Goal: Task Accomplishment & Management: Manage account settings

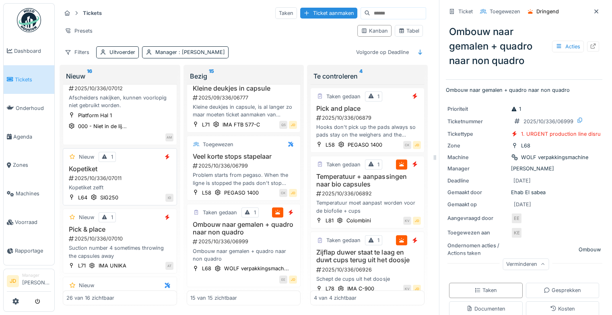
scroll to position [40, 0]
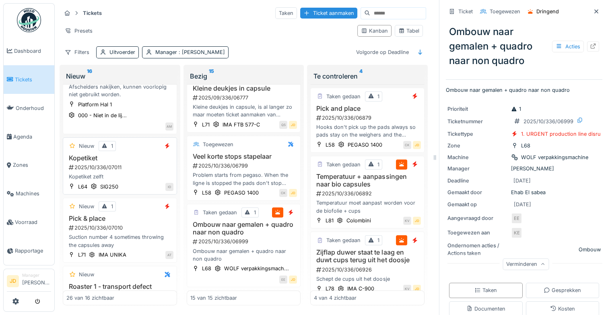
click at [126, 175] on div "Kopetiket zelft" at bounding box center [119, 177] width 107 height 8
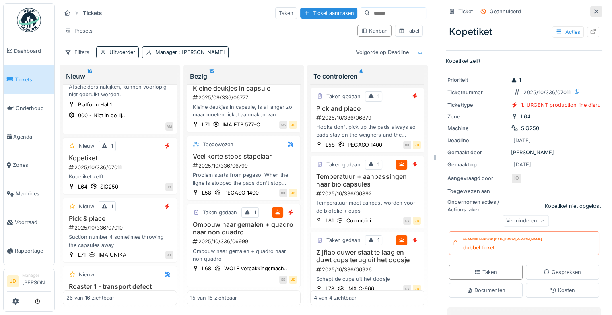
click at [590, 14] on div at bounding box center [596, 11] width 12 height 10
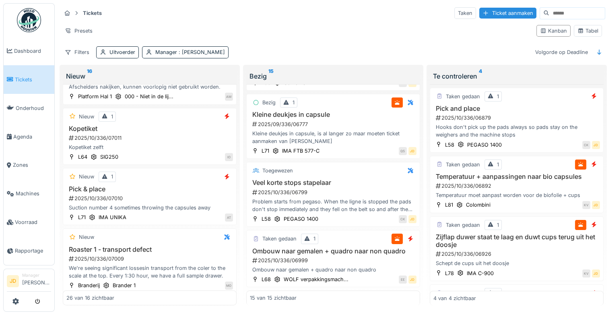
scroll to position [782, 0]
click at [15, 76] on span "Tickets" at bounding box center [33, 80] width 36 height 8
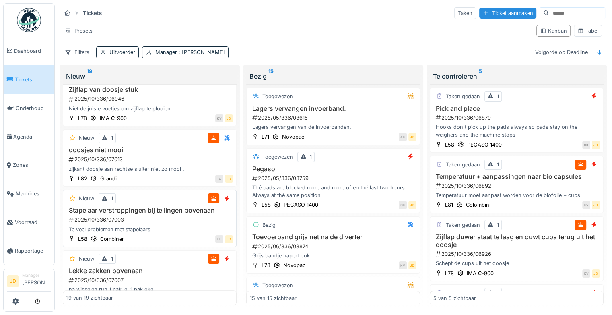
scroll to position [885, 0]
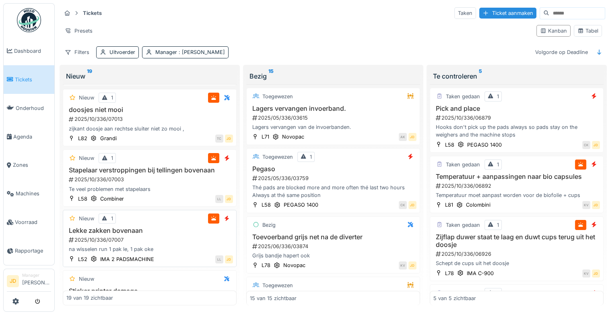
click at [175, 228] on div "Nieuw 1 Lekke zakken bovenaan 2025/10/336/07007 na wisselen run 1 pak le, 1 pak…" at bounding box center [150, 238] width 174 height 57
click at [183, 234] on h3 "Lekke zakken bovenaan" at bounding box center [149, 230] width 167 height 8
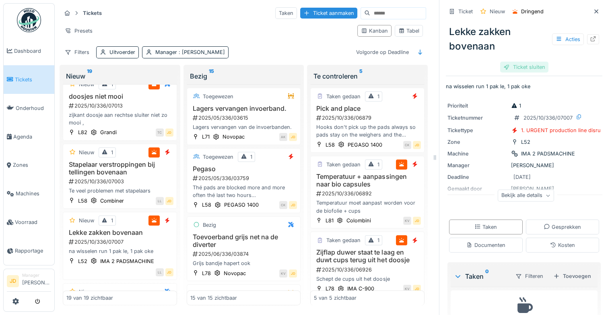
click at [531, 67] on div "Ticket sluiten" at bounding box center [524, 67] width 48 height 11
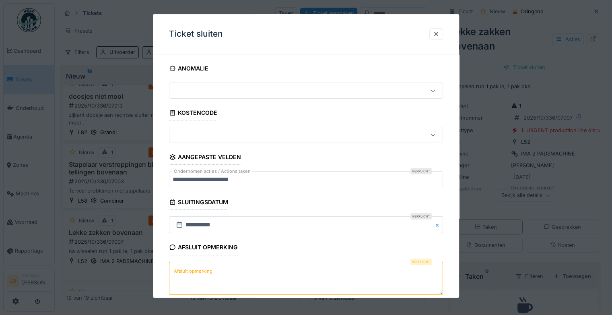
click at [287, 270] on textarea "Afsluit opmerking" at bounding box center [306, 277] width 274 height 33
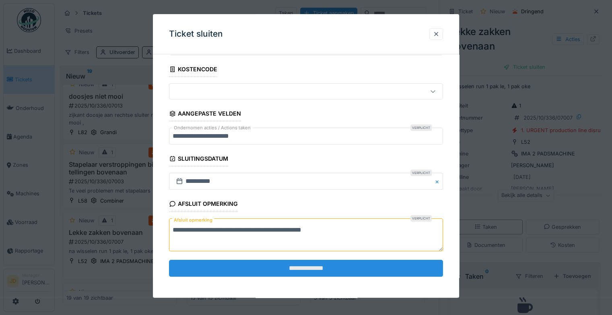
type textarea "**********"
click at [299, 264] on input "**********" at bounding box center [306, 267] width 274 height 17
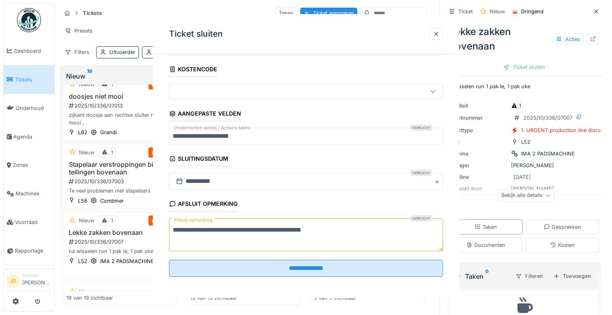
scroll to position [0, 0]
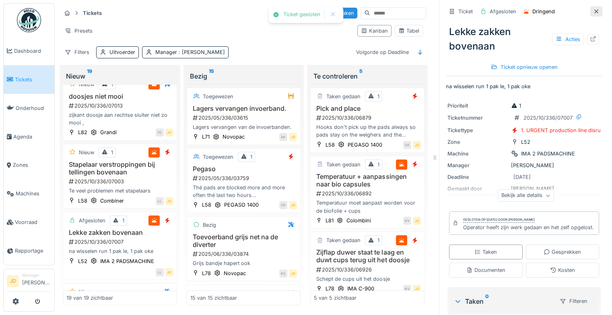
click at [594, 11] on icon at bounding box center [596, 11] width 4 height 4
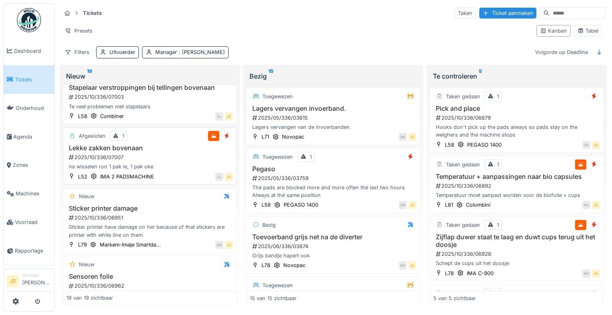
scroll to position [908, 0]
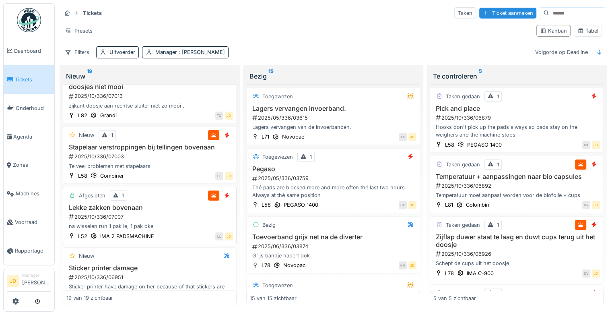
click at [169, 208] on h3 "Lekke zakken bovenaan" at bounding box center [149, 208] width 167 height 8
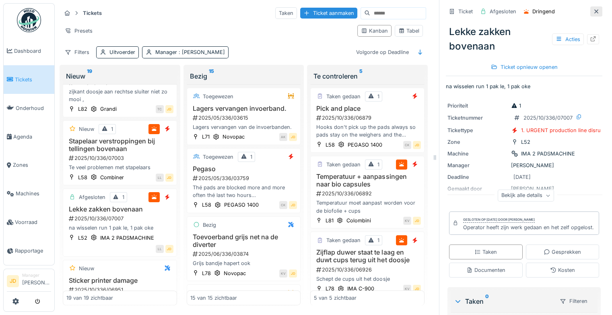
click at [594, 10] on icon at bounding box center [596, 11] width 4 height 4
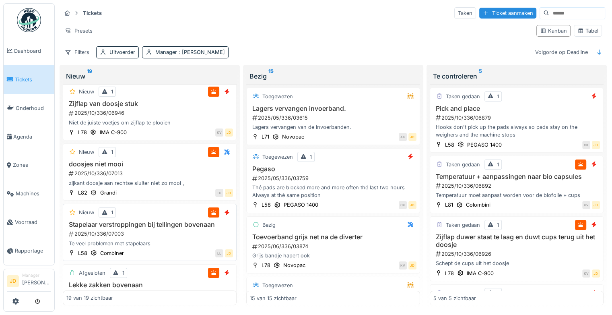
scroll to position [823, 0]
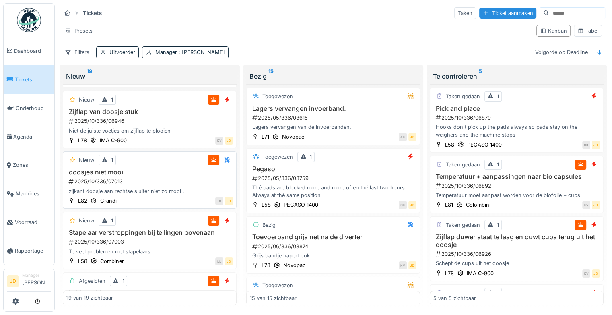
click at [162, 172] on div "Nieuw 1 doosjes niet mooi 2025/10/336/07013 zijkant doosje aan rechtse sluiter …" at bounding box center [150, 179] width 174 height 57
click at [154, 174] on h3 "doosjes niet mooi" at bounding box center [149, 172] width 167 height 8
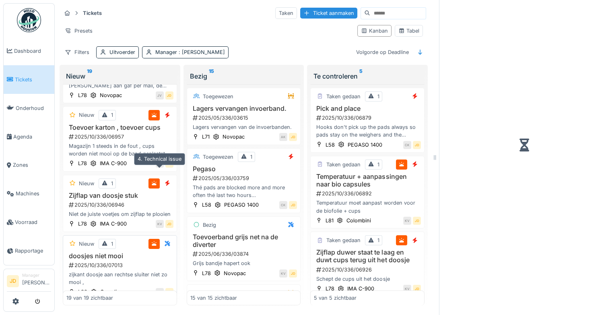
scroll to position [912, 0]
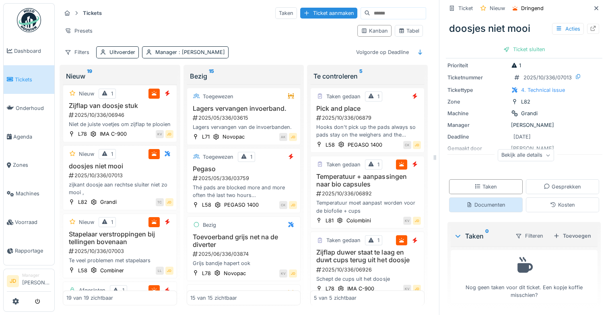
click at [482, 204] on div "Documenten" at bounding box center [485, 205] width 39 height 8
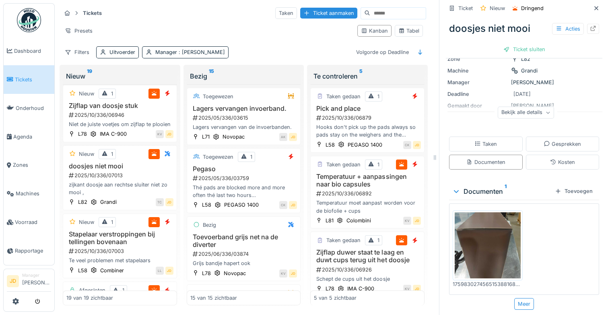
scroll to position [68, 0]
click at [465, 238] on img at bounding box center [488, 245] width 66 height 66
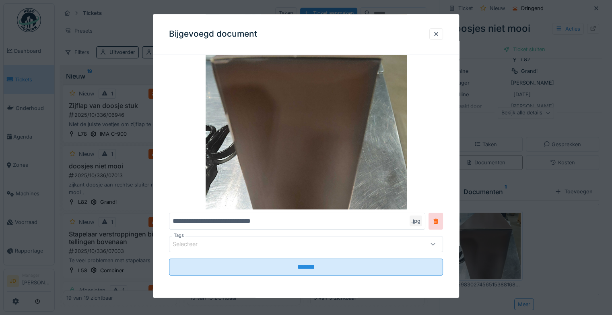
scroll to position [3, 0]
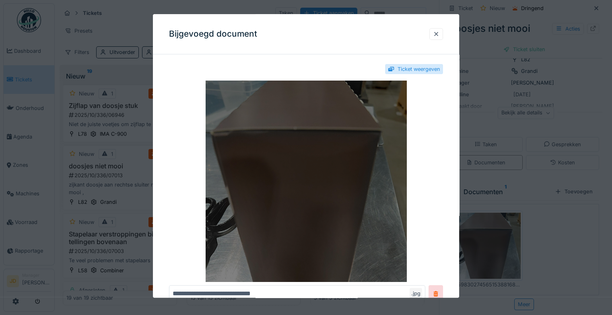
click at [329, 189] on img at bounding box center [306, 180] width 274 height 201
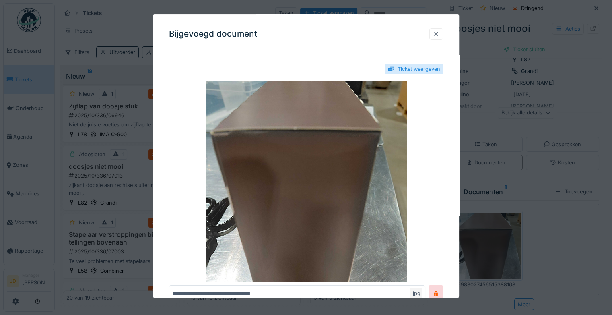
click at [436, 36] on div at bounding box center [436, 34] width 6 height 8
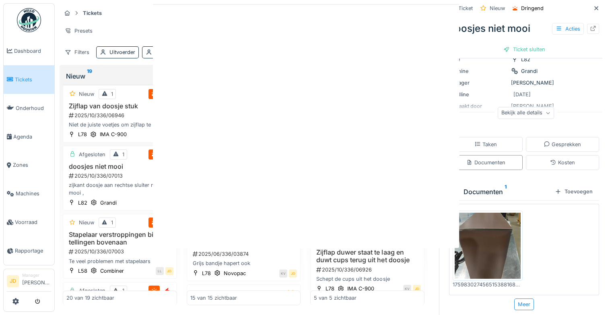
scroll to position [0, 0]
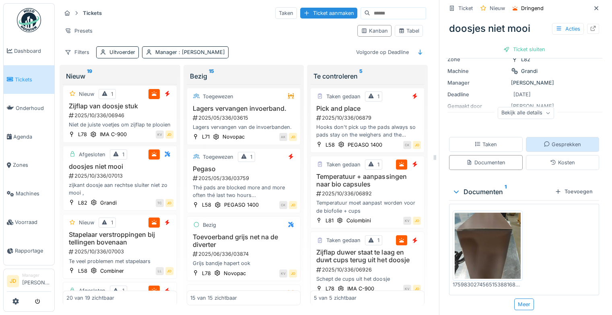
click at [544, 140] on div "Gesprekken" at bounding box center [562, 144] width 37 height 8
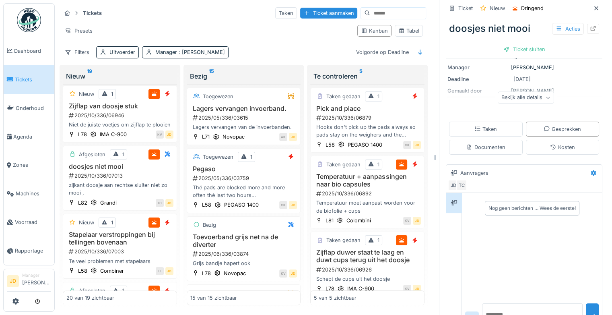
scroll to position [106, 0]
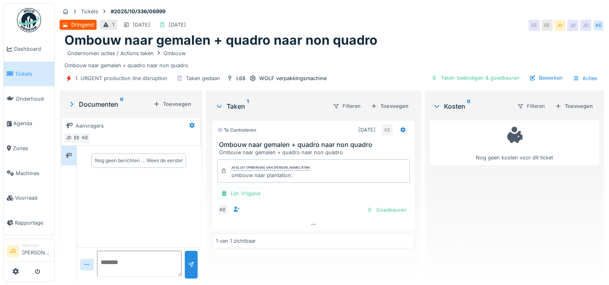
click at [387, 201] on div "Afsluit opmerking van Karim El atimi ombouw naar plantation. Lijn Vrijgave KE G…" at bounding box center [313, 187] width 203 height 63
click at [386, 206] on div "Goedkeuren" at bounding box center [386, 209] width 46 height 11
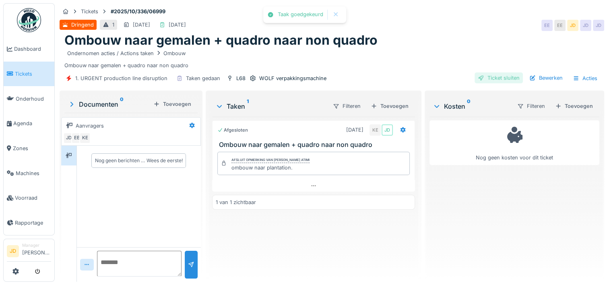
click at [478, 80] on div "Ticket sluiten" at bounding box center [498, 77] width 48 height 11
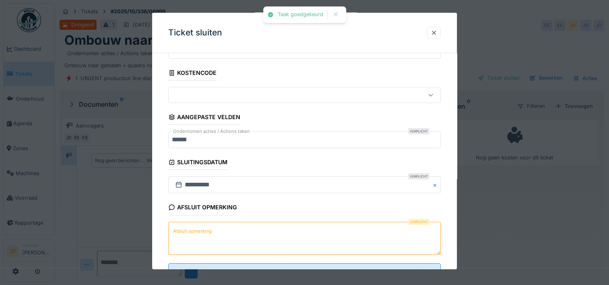
scroll to position [70, 0]
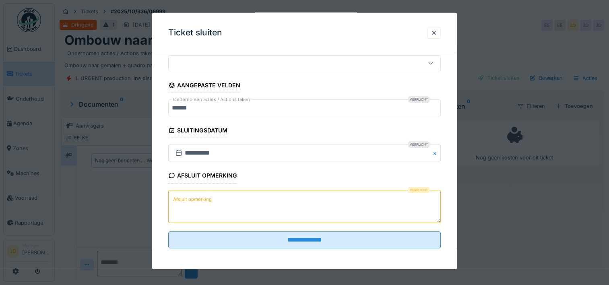
click at [282, 198] on textarea "Afsluit opmerking" at bounding box center [304, 205] width 272 height 33
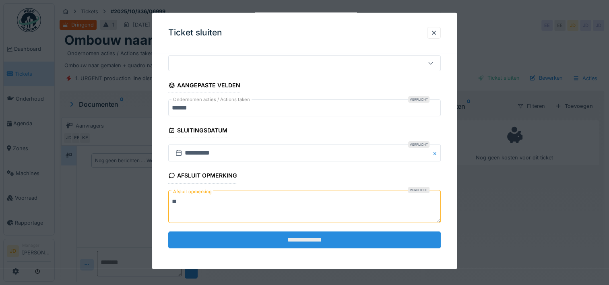
type textarea "**"
click at [282, 235] on input "**********" at bounding box center [304, 239] width 272 height 17
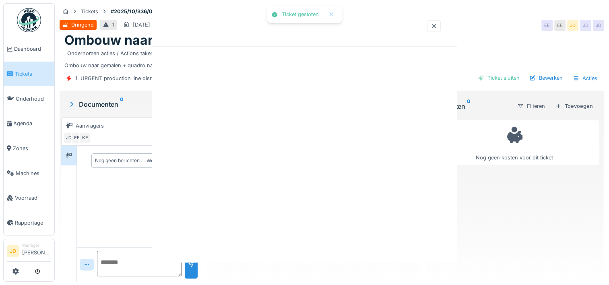
scroll to position [0, 0]
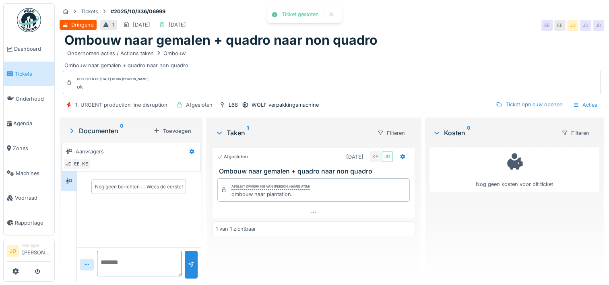
click at [22, 70] on span "Tickets" at bounding box center [33, 74] width 36 height 8
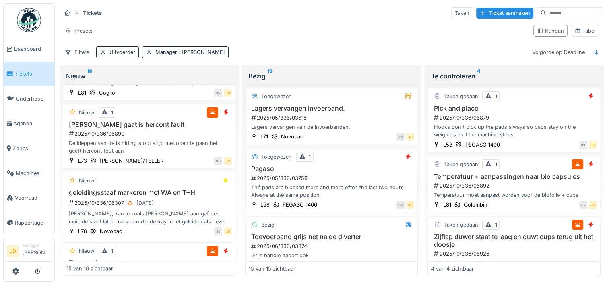
scroll to position [724, 0]
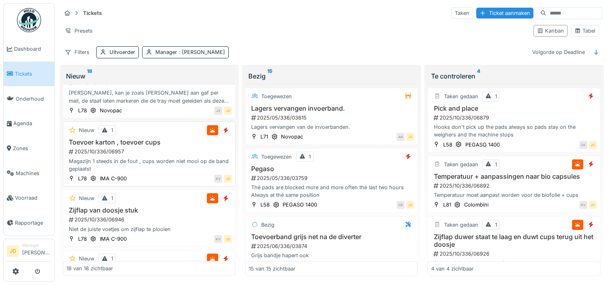
click at [182, 164] on div "Magazijn 1 steeds in de fout , cups worden niet mooi op de band geplaatst" at bounding box center [148, 164] width 165 height 15
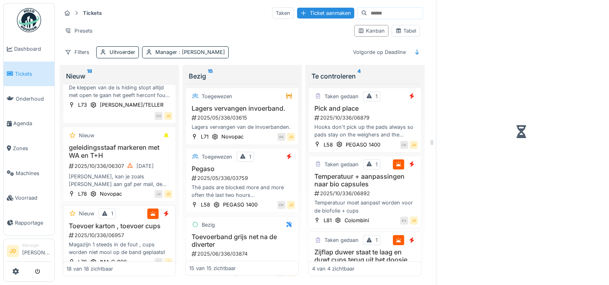
scroll to position [821, 0]
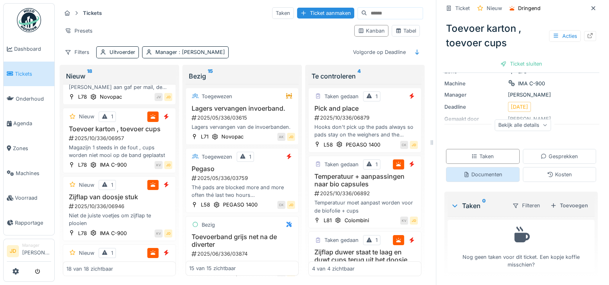
click at [481, 179] on div "Documenten" at bounding box center [483, 174] width 74 height 15
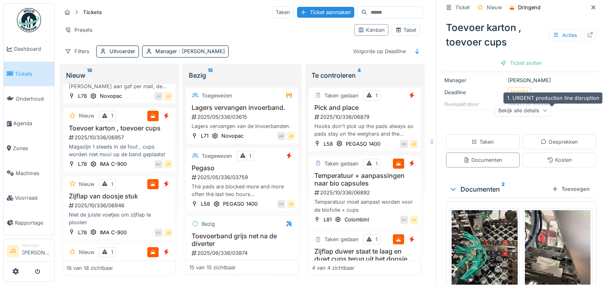
scroll to position [22, 0]
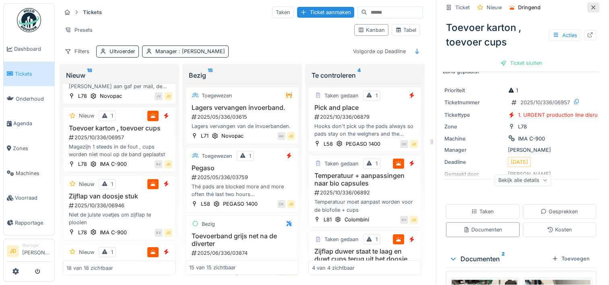
click at [590, 5] on icon at bounding box center [593, 7] width 6 height 5
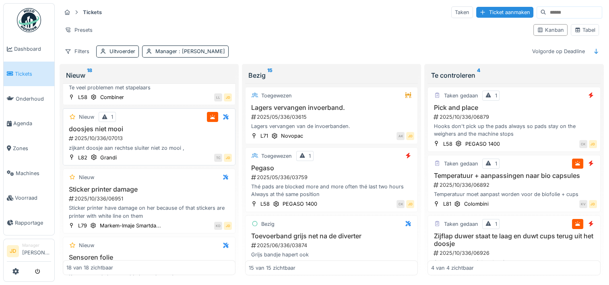
click at [174, 146] on div "zijkant doosje aan rechtse sluiter niet zo mooi ," at bounding box center [148, 148] width 165 height 8
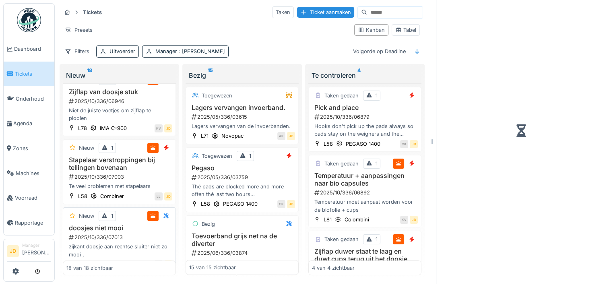
scroll to position [1038, 0]
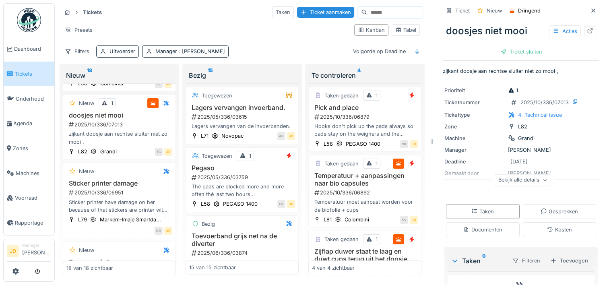
click at [447, 216] on div "Taken Gesprekken Documenten Kosten" at bounding box center [521, 220] width 156 height 39
click at [453, 222] on div "Documenten" at bounding box center [483, 229] width 74 height 15
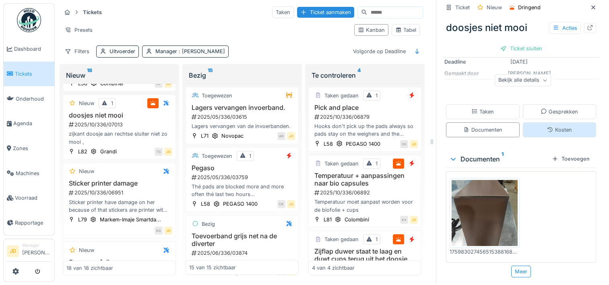
scroll to position [60, 0]
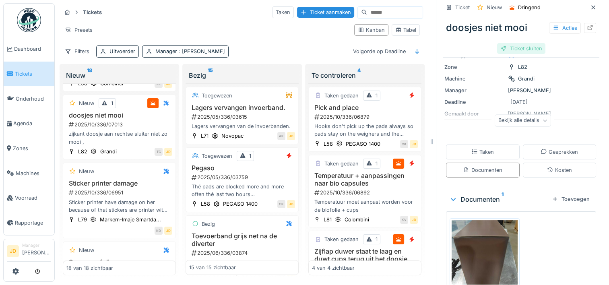
click at [531, 43] on div "Ticket sluiten" at bounding box center [521, 48] width 48 height 11
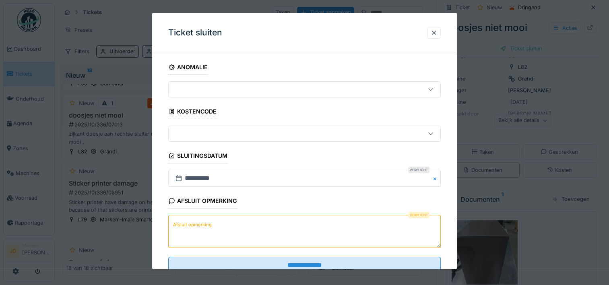
click at [184, 236] on textarea "Afsluit opmerking" at bounding box center [304, 231] width 272 height 33
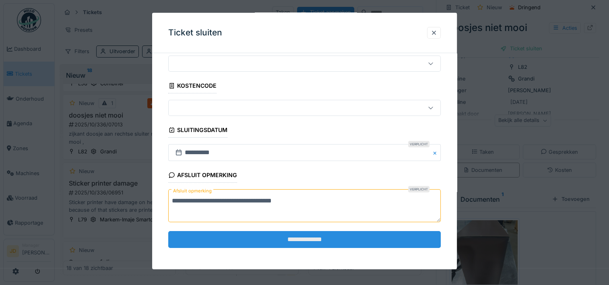
type textarea "**********"
click at [188, 232] on input "**********" at bounding box center [304, 239] width 272 height 17
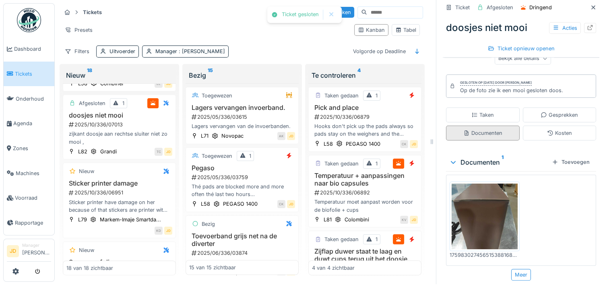
scroll to position [125, 0]
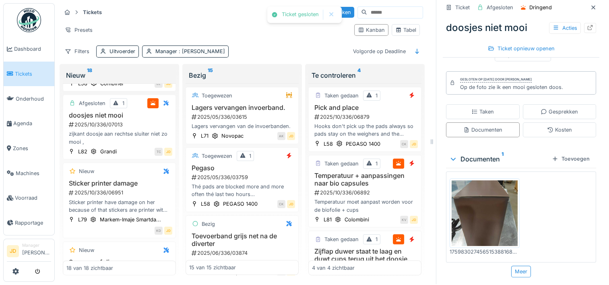
click at [462, 187] on img at bounding box center [484, 213] width 66 height 66
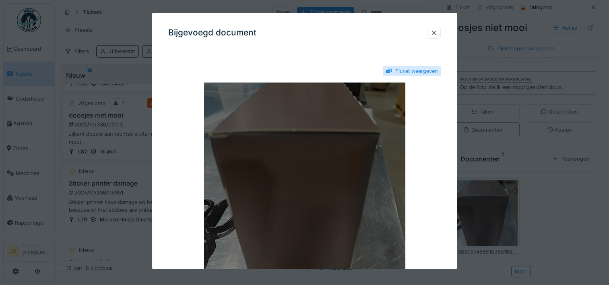
scroll to position [80, 0]
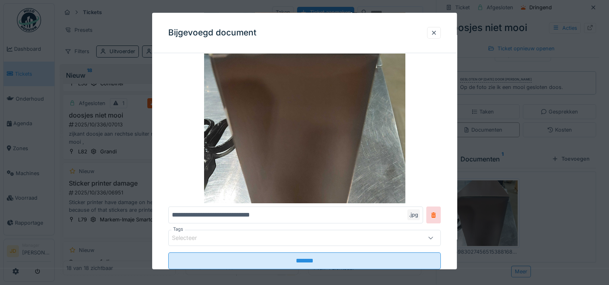
click at [534, 208] on div at bounding box center [304, 142] width 609 height 285
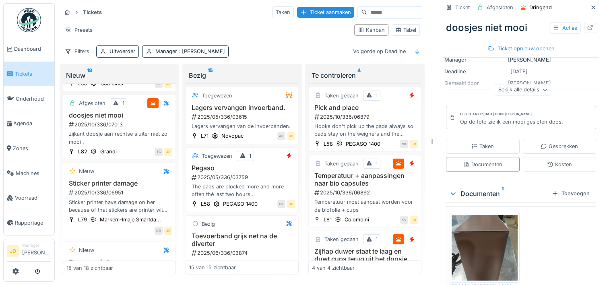
scroll to position [44, 0]
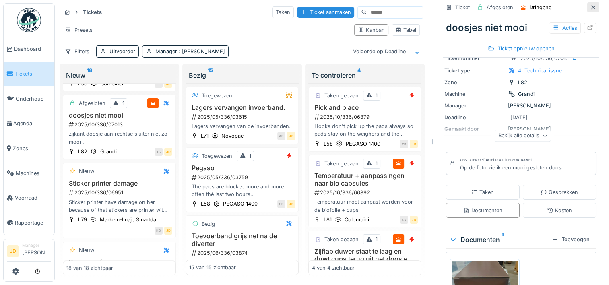
click at [590, 5] on div at bounding box center [593, 8] width 6 height 8
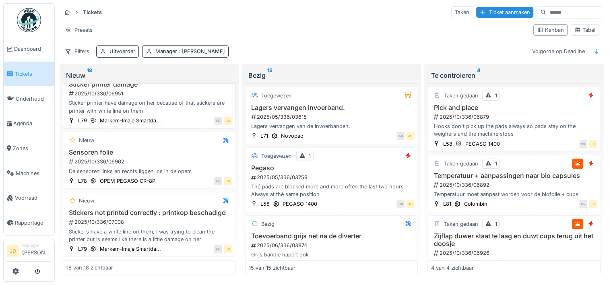
scroll to position [1042, 0]
click at [173, 218] on div "2025/10/336/07008" at bounding box center [150, 222] width 164 height 8
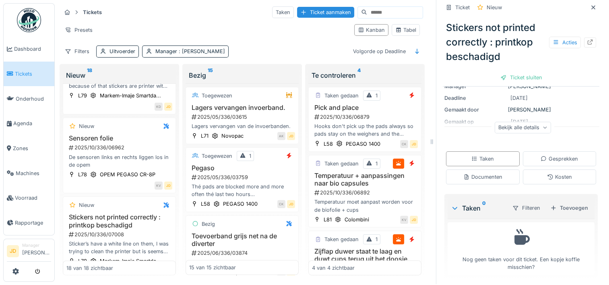
scroll to position [93, 0]
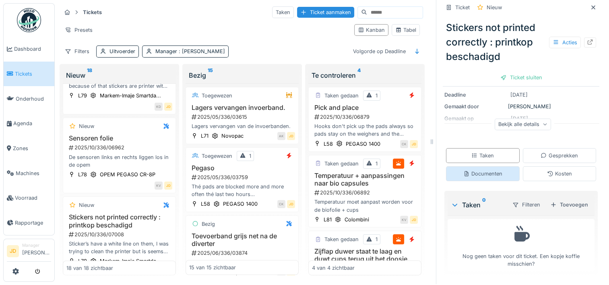
click at [481, 174] on div "Documenten" at bounding box center [483, 173] width 74 height 15
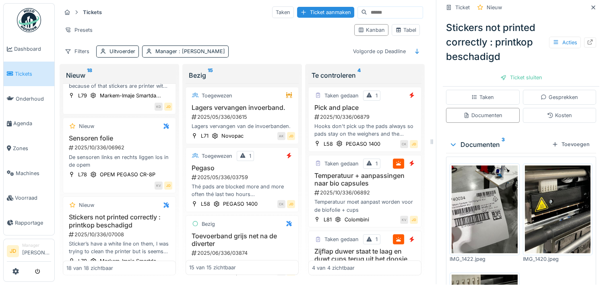
scroll to position [173, 0]
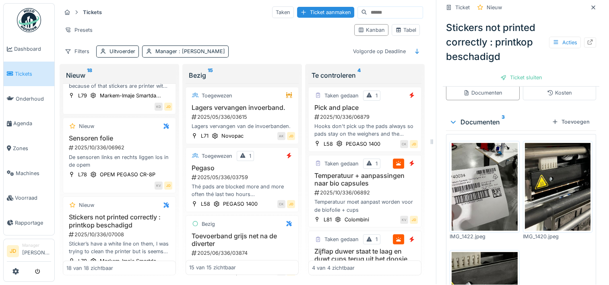
click at [526, 187] on img at bounding box center [558, 187] width 66 height 88
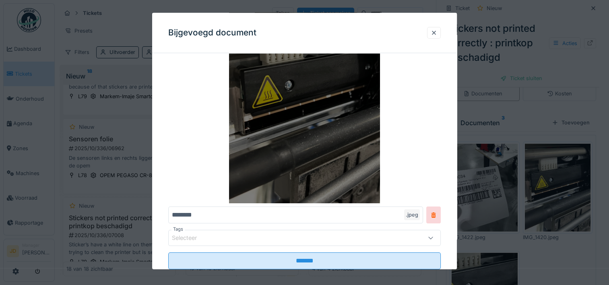
scroll to position [40, 0]
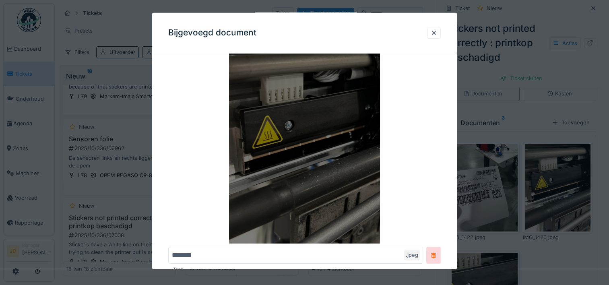
click at [351, 161] on img at bounding box center [304, 142] width 272 height 201
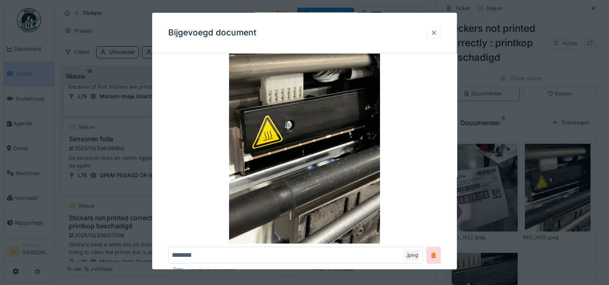
click at [435, 37] on div at bounding box center [434, 33] width 14 height 12
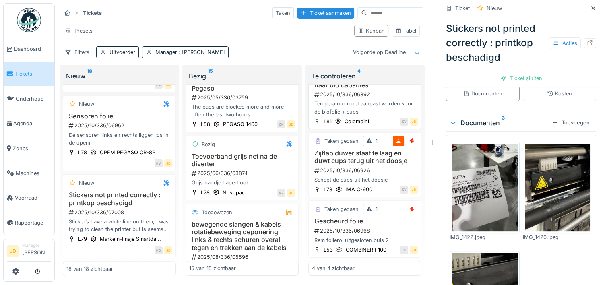
scroll to position [105, 0]
click at [341, 225] on h3 "Gescheurd folie" at bounding box center [365, 221] width 106 height 8
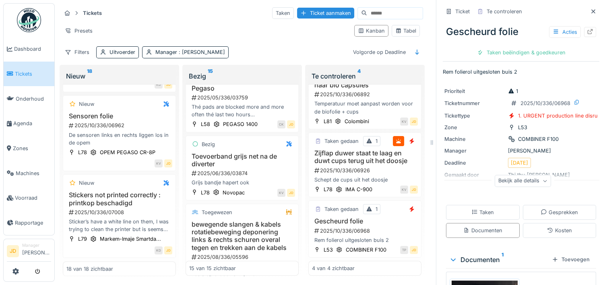
scroll to position [121, 0]
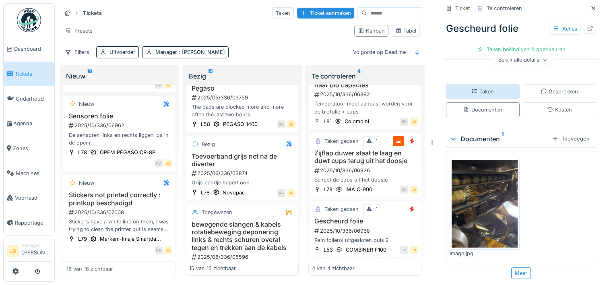
click at [491, 89] on div "Taken" at bounding box center [483, 91] width 74 height 15
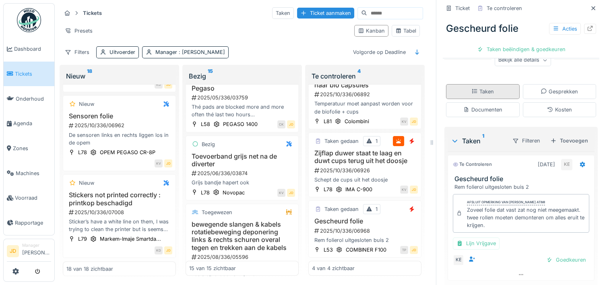
scroll to position [6, 0]
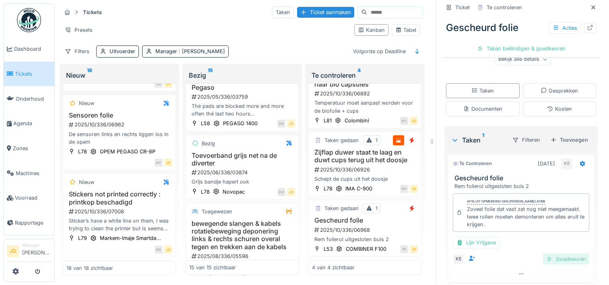
click at [543, 256] on div "Goedkeuren" at bounding box center [566, 258] width 46 height 11
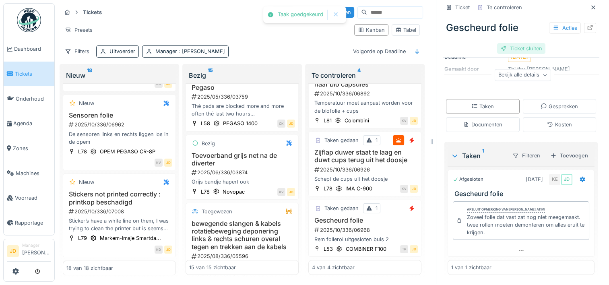
click at [502, 43] on div "Ticket sluiten" at bounding box center [521, 48] width 48 height 11
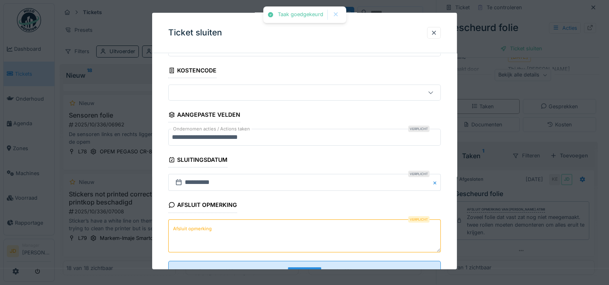
scroll to position [70, 0]
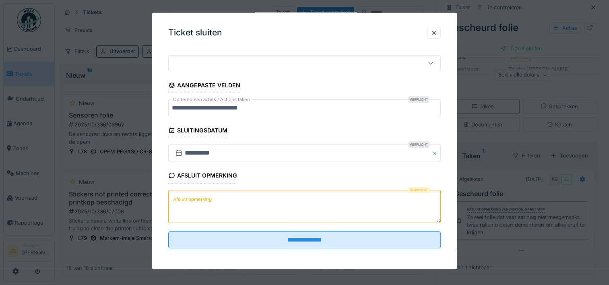
click at [288, 215] on textarea "Afsluit opmerking" at bounding box center [304, 205] width 272 height 33
click at [289, 221] on textarea "**" at bounding box center [304, 205] width 272 height 33
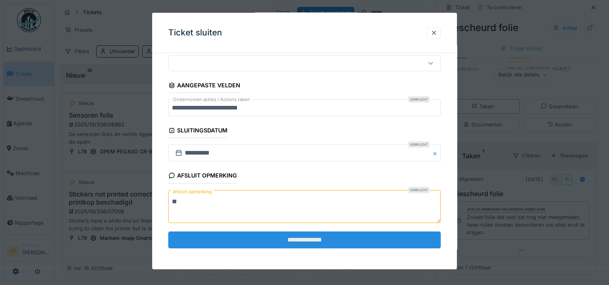
type textarea "**"
click at [289, 232] on input "**********" at bounding box center [304, 239] width 272 height 17
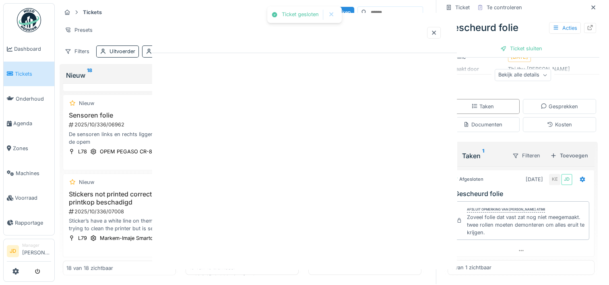
scroll to position [0, 0]
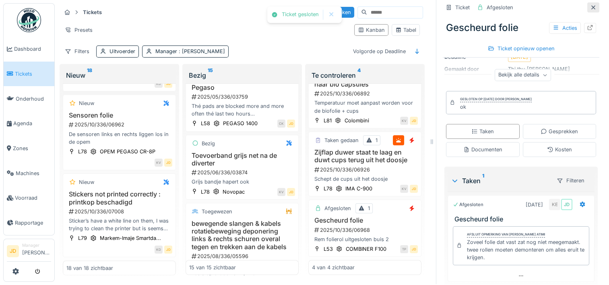
click at [590, 5] on icon at bounding box center [593, 7] width 6 height 5
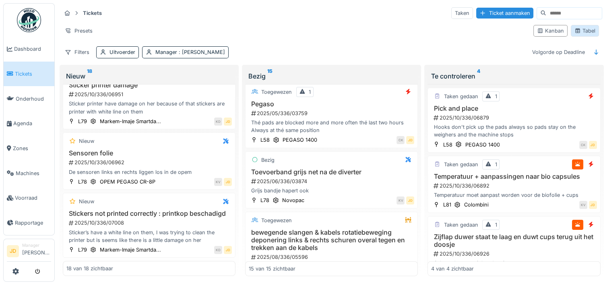
click at [576, 29] on div "Tabel" at bounding box center [584, 31] width 21 height 8
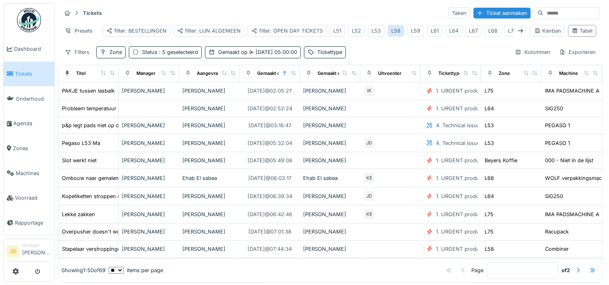
click at [394, 31] on div "L58" at bounding box center [395, 31] width 9 height 8
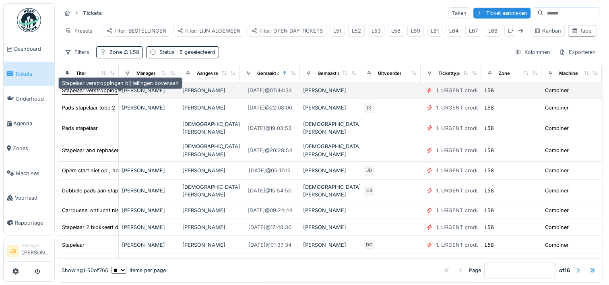
click at [102, 94] on div "Stapelaar verstroppingen bij tellingen bovenaan" at bounding box center [120, 90] width 117 height 8
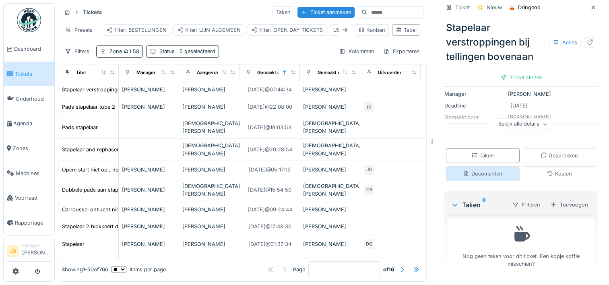
scroll to position [6, 0]
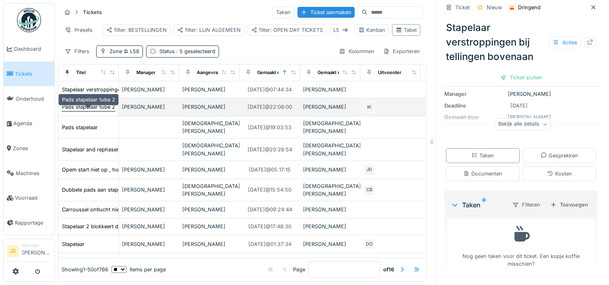
click at [106, 107] on div "Pads stapelaar tube 2" at bounding box center [88, 107] width 53 height 8
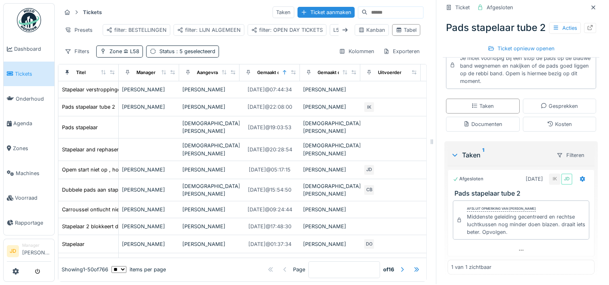
scroll to position [168, 0]
click at [587, 27] on icon at bounding box center [590, 27] width 6 height 5
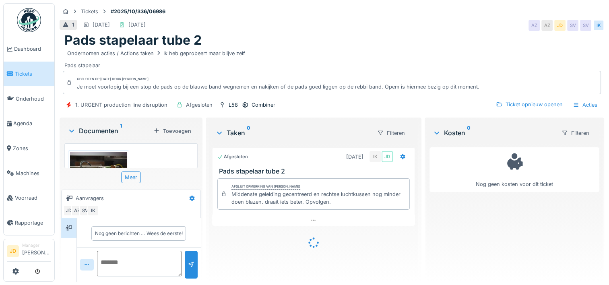
scroll to position [1, 0]
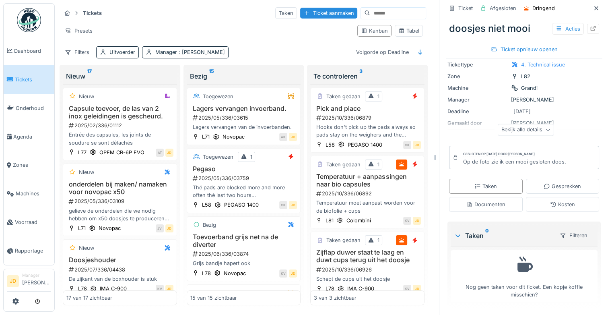
scroll to position [51, 0]
click at [565, 185] on div "Gesprekken" at bounding box center [563, 186] width 74 height 15
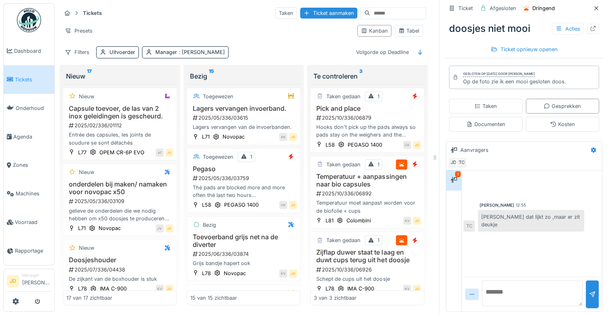
scroll to position [91, 0]
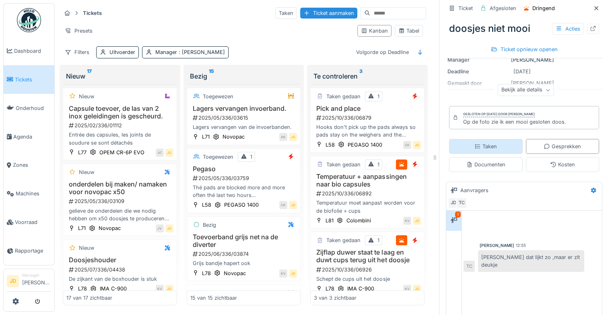
click at [484, 142] on div "Taken" at bounding box center [485, 146] width 23 height 8
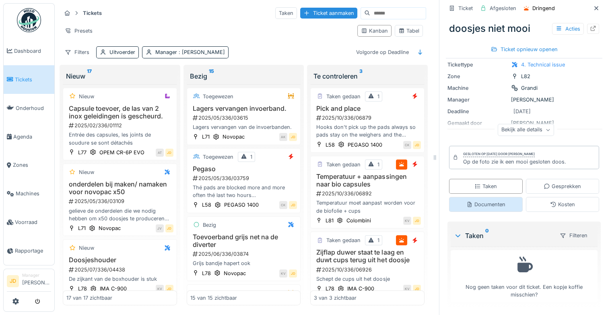
click at [492, 202] on div "Documenten" at bounding box center [485, 204] width 39 height 8
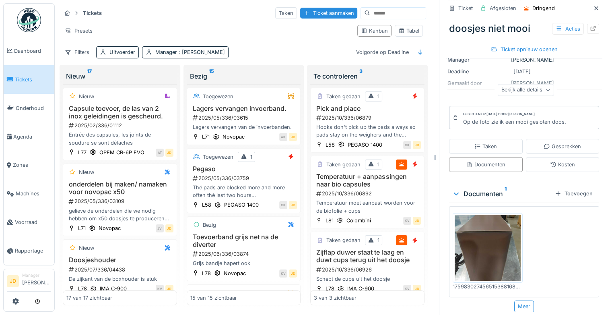
click at [478, 232] on img at bounding box center [488, 248] width 66 height 66
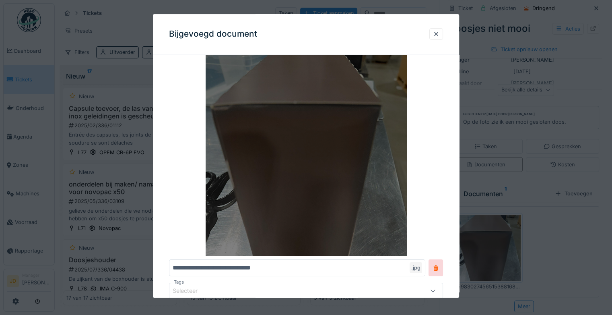
scroll to position [40, 0]
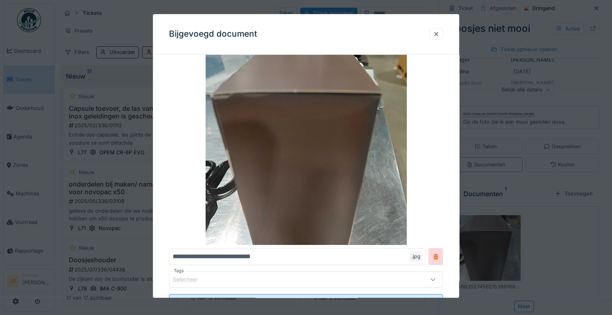
click at [535, 243] on div at bounding box center [306, 157] width 612 height 315
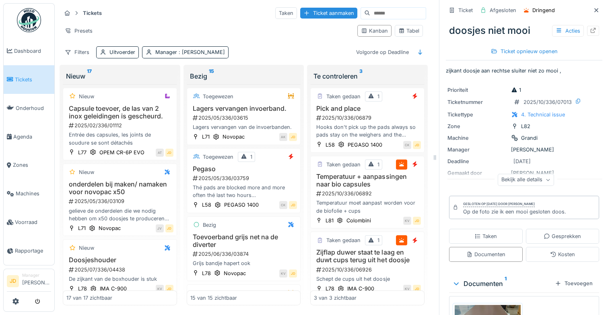
scroll to position [0, 0]
click at [593, 9] on div at bounding box center [596, 12] width 6 height 8
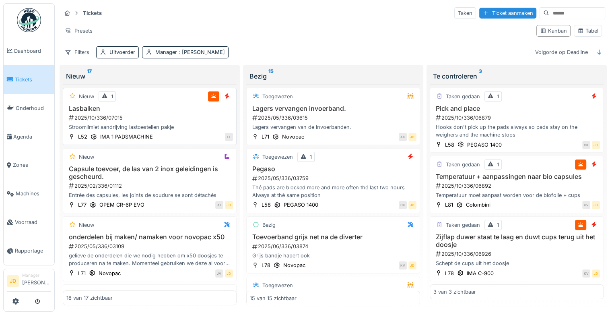
click at [157, 114] on div "2025/10/336/07015" at bounding box center [150, 118] width 165 height 8
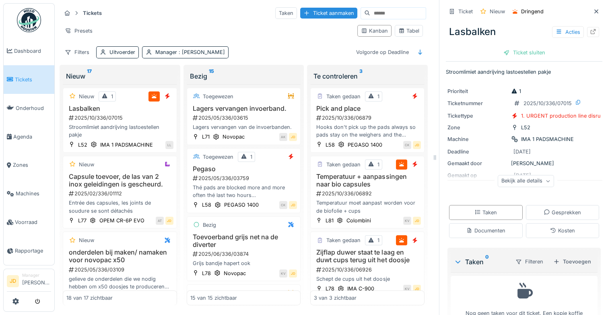
click at [499, 169] on div "Bekijk alle details" at bounding box center [525, 182] width 156 height 26
click at [499, 175] on div "Bekijk alle details" at bounding box center [526, 181] width 56 height 12
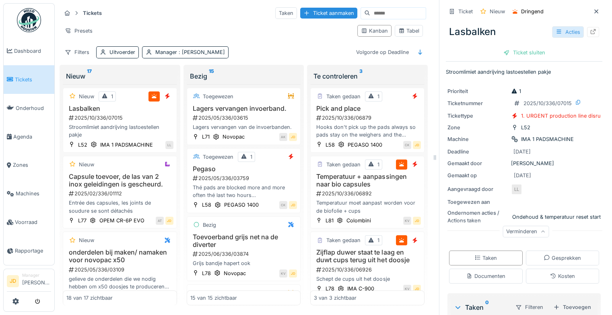
click at [557, 36] on div "Acties" at bounding box center [568, 32] width 32 height 12
click at [581, 57] on div "Lasbalken Acties Ticket sluiten" at bounding box center [524, 38] width 156 height 41
click at [557, 26] on div "Acties" at bounding box center [568, 32] width 32 height 12
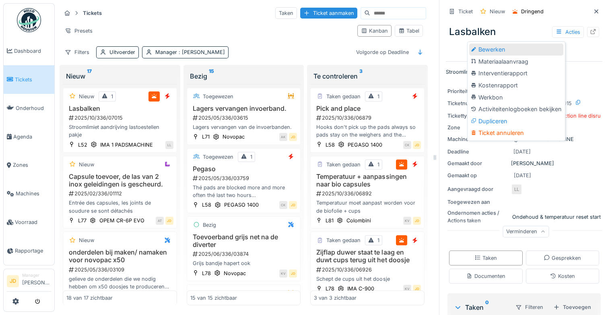
click at [547, 43] on div "Bewerken" at bounding box center [516, 49] width 94 height 12
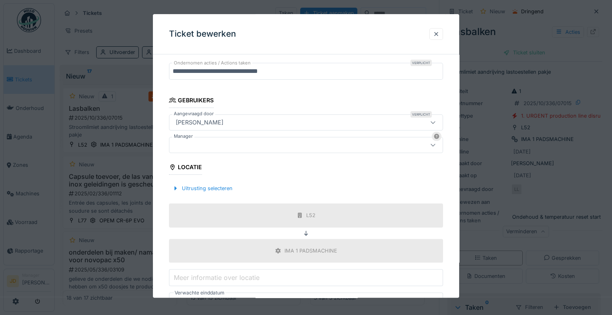
click at [262, 142] on div at bounding box center [289, 144] width 233 height 9
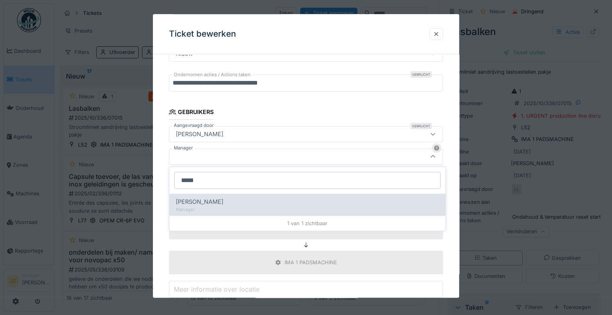
type input "*****"
click at [235, 202] on div "Kelly Van remoortere" at bounding box center [307, 201] width 263 height 9
type input "****"
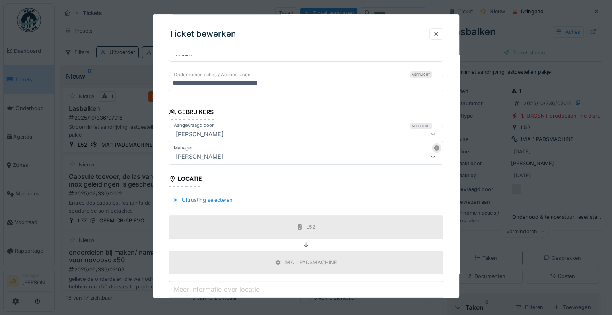
scroll to position [255, 0]
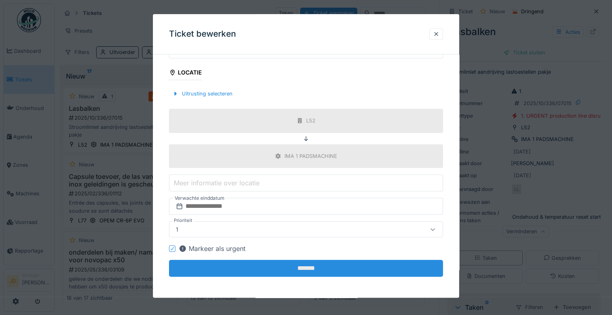
click at [319, 264] on input "*******" at bounding box center [306, 268] width 274 height 17
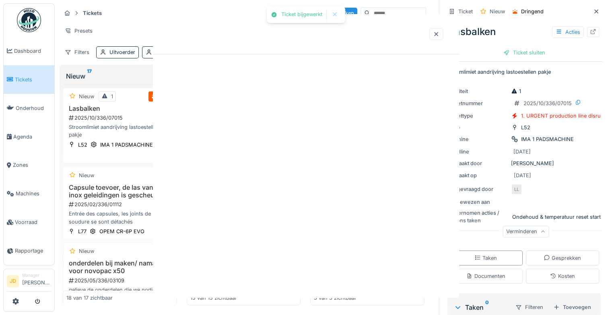
scroll to position [0, 0]
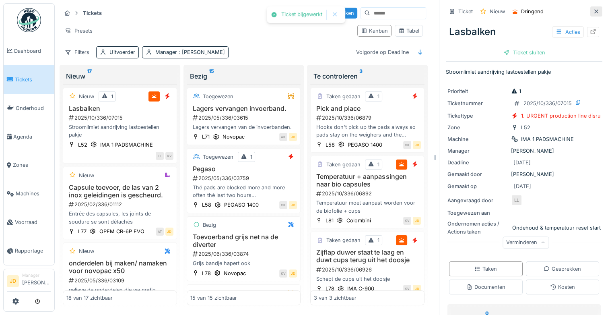
click at [593, 9] on icon at bounding box center [596, 11] width 6 height 5
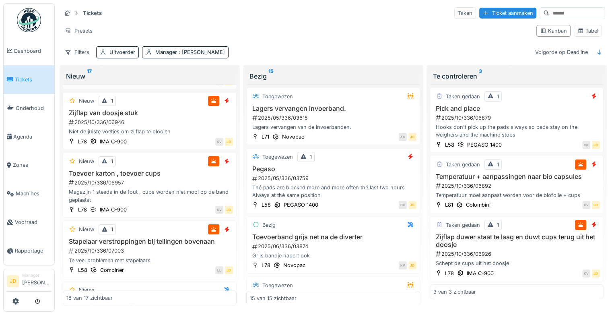
scroll to position [827, 0]
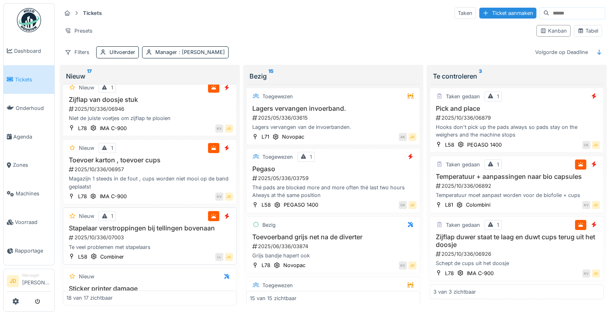
click at [172, 247] on div "Te veel problemen met stapelaars" at bounding box center [149, 247] width 167 height 8
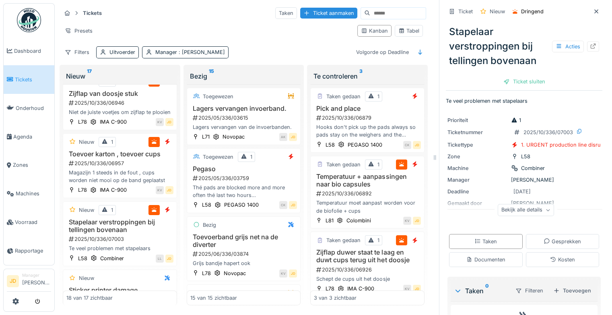
scroll to position [55, 0]
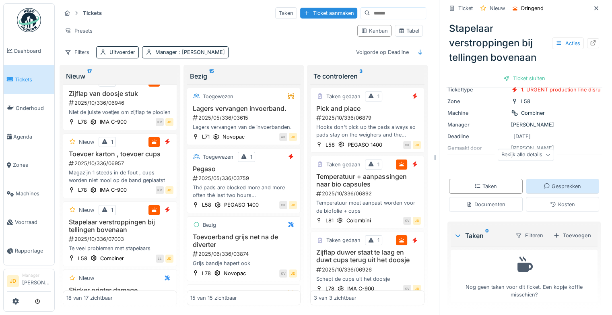
click at [541, 181] on div "Gesprekken" at bounding box center [563, 186] width 74 height 15
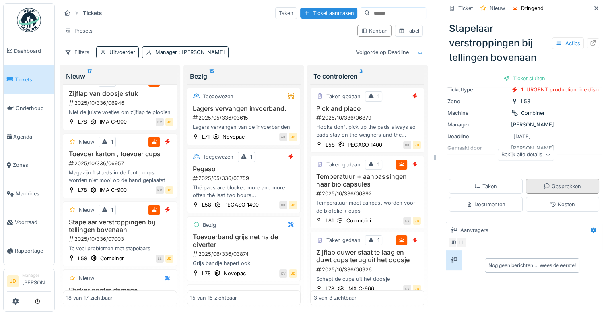
scroll to position [6, 0]
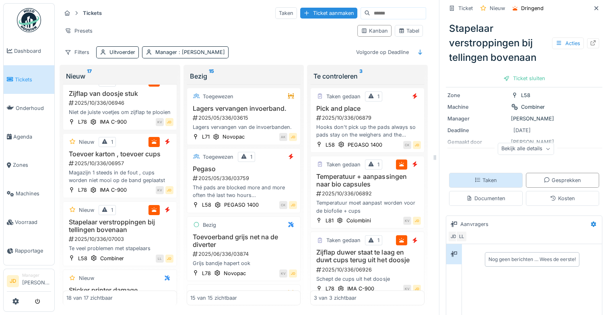
click at [482, 176] on div "Taken" at bounding box center [485, 180] width 23 height 8
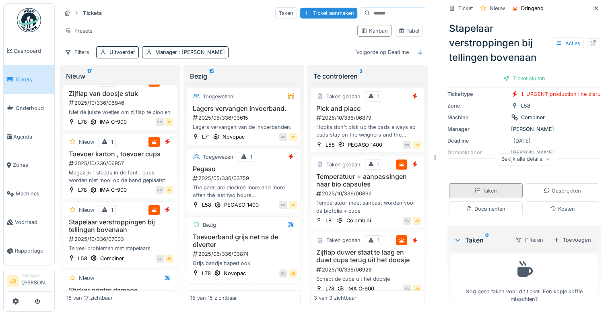
scroll to position [55, 0]
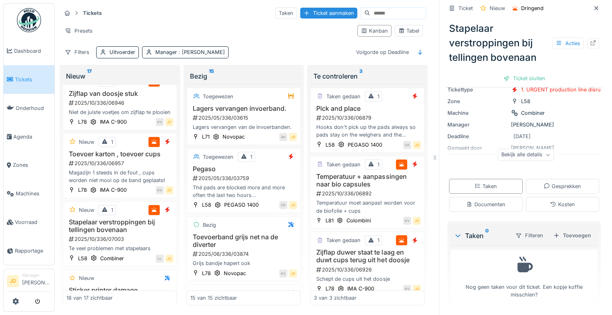
click at [561, 228] on div "Filteren Toevoegen" at bounding box center [552, 235] width 86 height 15
click at [560, 230] on div "Toevoegen" at bounding box center [572, 235] width 44 height 11
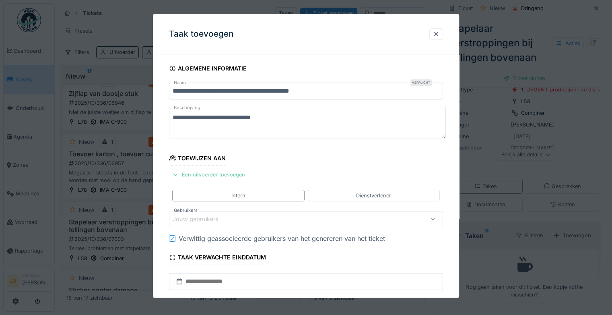
click at [198, 175] on div "Een uitvoerder toevoegen" at bounding box center [208, 174] width 79 height 11
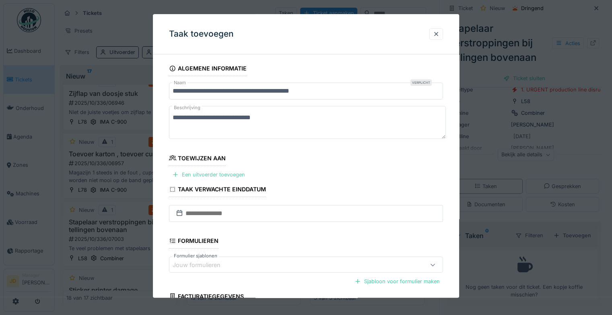
click at [200, 173] on div "Een uitvoerder toevoegen" at bounding box center [208, 174] width 79 height 11
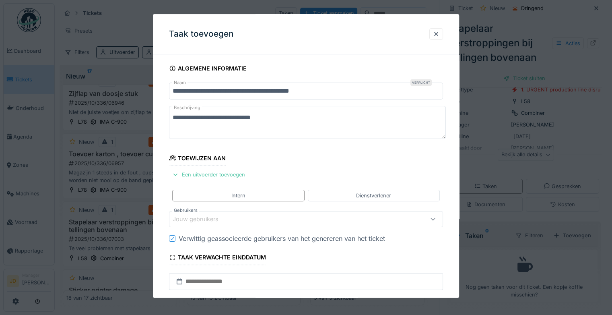
click at [212, 216] on div "Jouw gebruikers" at bounding box center [201, 219] width 57 height 9
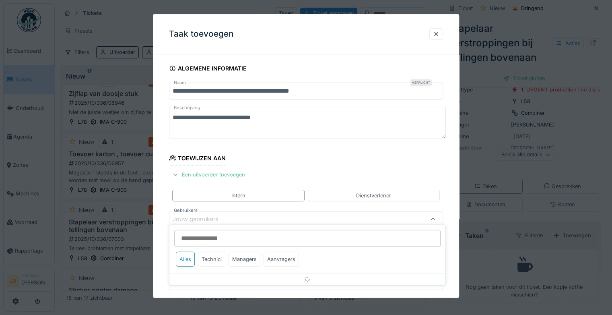
scroll to position [63, 0]
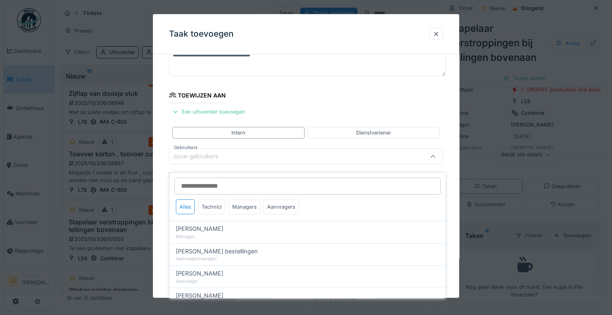
click at [259, 181] on input "Gebruikers" at bounding box center [307, 185] width 266 height 17
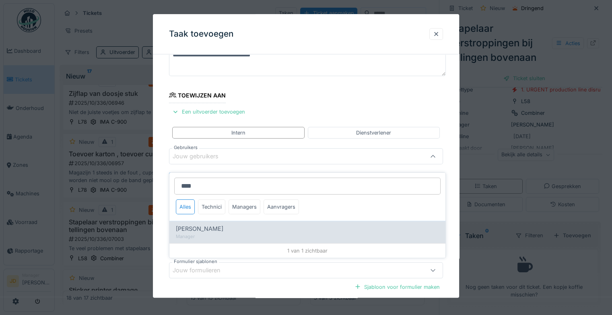
type input "****"
click at [235, 233] on div "Manager" at bounding box center [307, 236] width 263 height 7
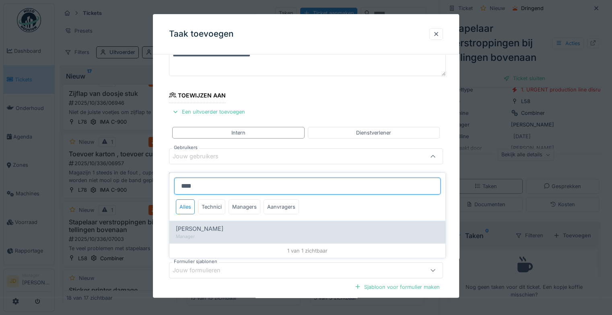
type input "****"
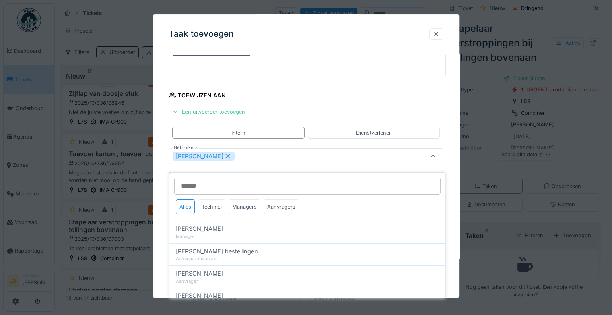
click at [434, 154] on icon at bounding box center [433, 156] width 6 height 5
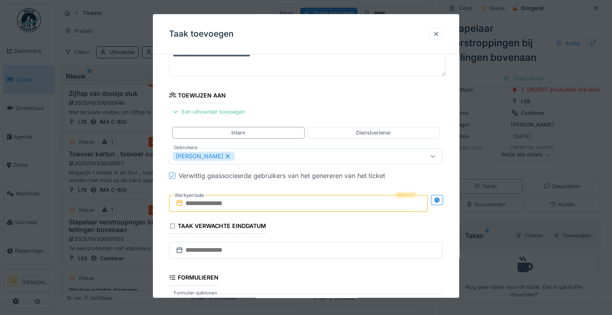
click at [258, 204] on input "text" at bounding box center [298, 203] width 259 height 17
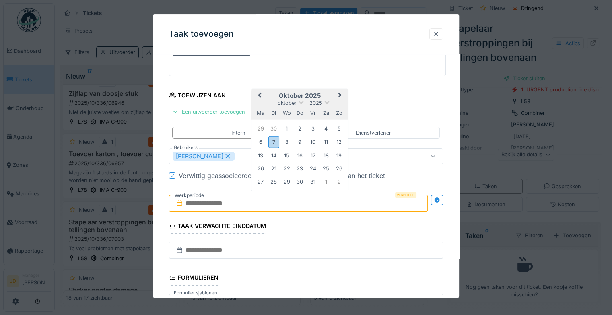
click at [325, 94] on h2 "oktober 2025" at bounding box center [299, 95] width 97 height 7
click at [272, 141] on div "7" at bounding box center [273, 142] width 11 height 12
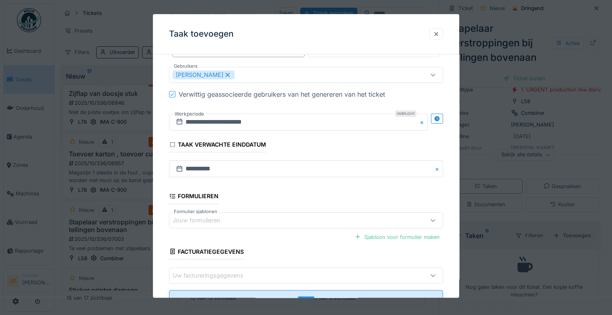
scroll to position [174, 0]
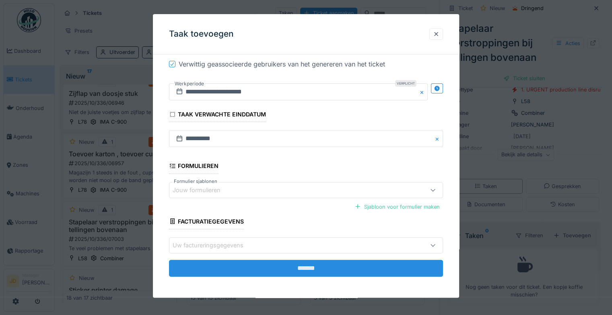
click at [278, 262] on input "*******" at bounding box center [306, 267] width 274 height 17
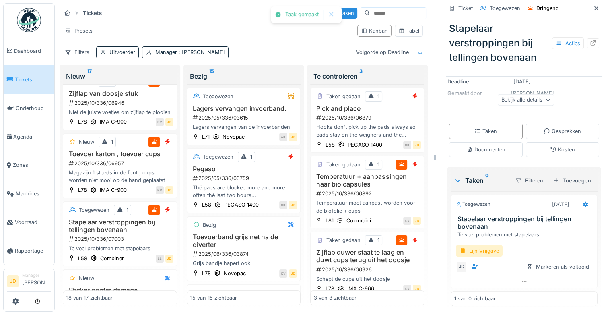
scroll to position [99, 0]
click at [489, 245] on div "Lijn Vrijgave" at bounding box center [479, 251] width 47 height 12
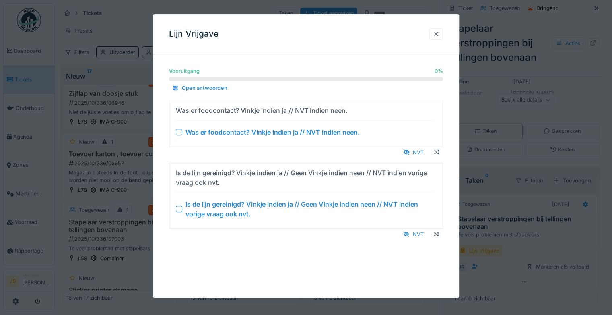
click at [179, 207] on div at bounding box center [179, 209] width 6 height 6
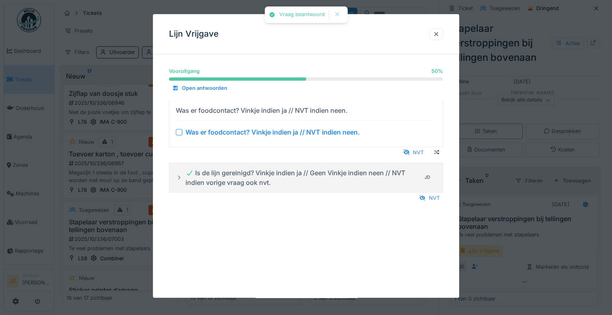
click at [179, 131] on div at bounding box center [179, 132] width 6 height 6
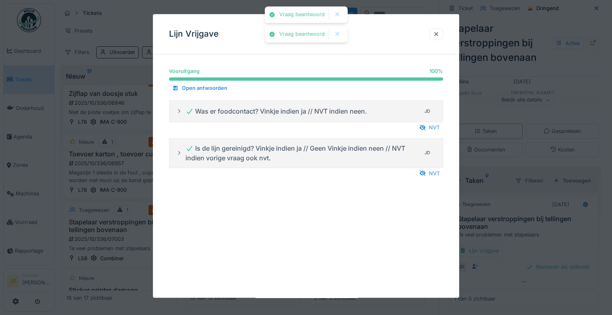
click at [512, 237] on div at bounding box center [306, 157] width 612 height 315
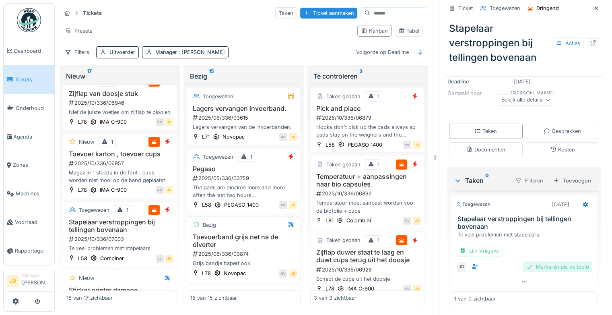
click at [528, 261] on div "Markeren als voltooid" at bounding box center [557, 266] width 69 height 11
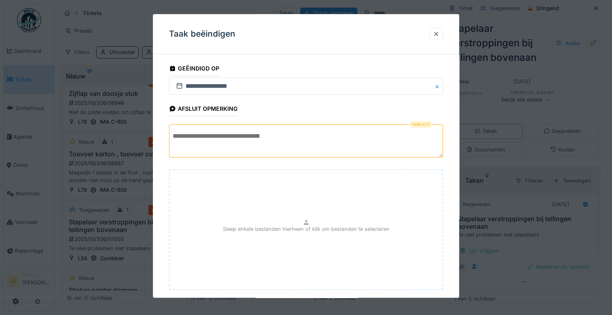
click at [294, 133] on textarea at bounding box center [306, 140] width 274 height 33
click at [338, 139] on textarea at bounding box center [306, 140] width 274 height 33
paste textarea "**********"
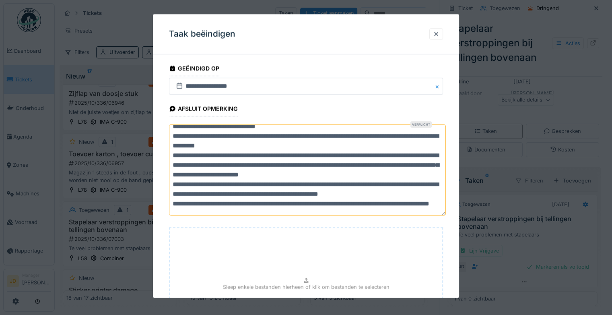
scroll to position [102, 0]
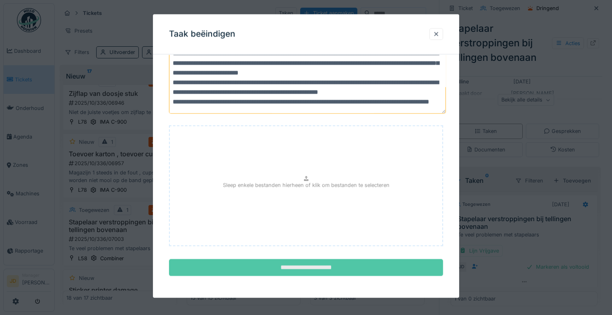
type textarea "**********"
click at [346, 261] on input "**********" at bounding box center [306, 267] width 274 height 17
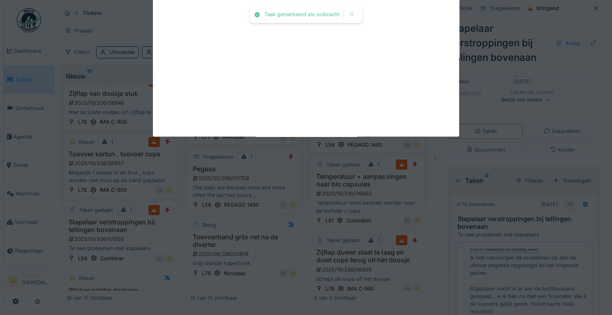
scroll to position [110, 0]
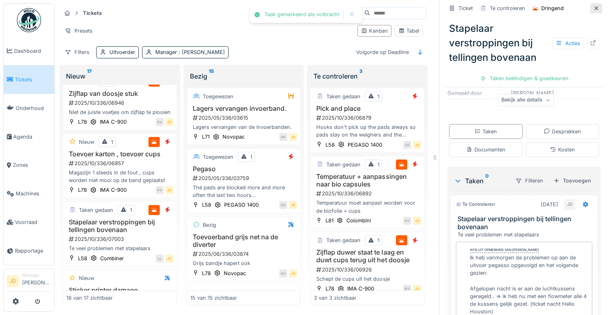
click at [593, 6] on icon at bounding box center [596, 8] width 6 height 5
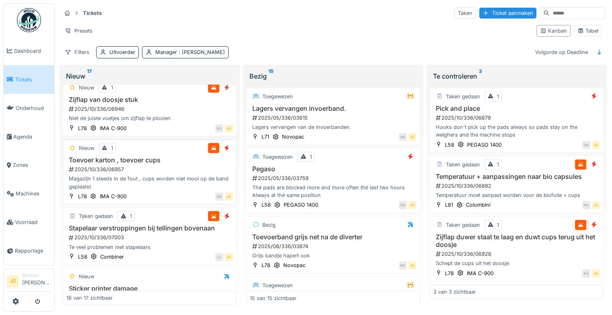
click at [157, 165] on div "2025/10/336/06957" at bounding box center [150, 169] width 165 height 8
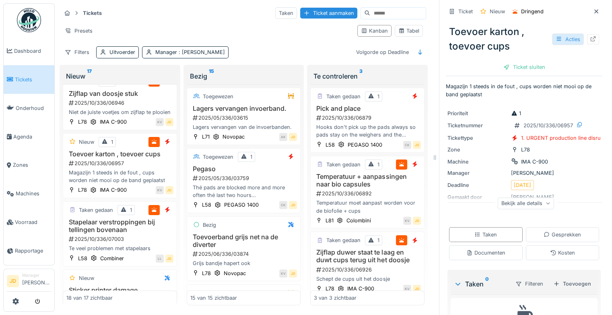
click at [560, 33] on div "Acties" at bounding box center [568, 39] width 32 height 12
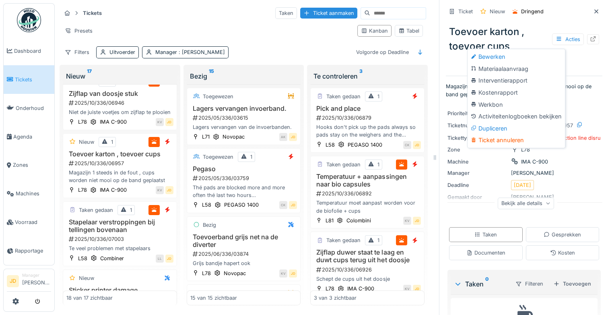
click at [530, 36] on div "Toevoer karton , toevoer cups Acties" at bounding box center [524, 38] width 156 height 35
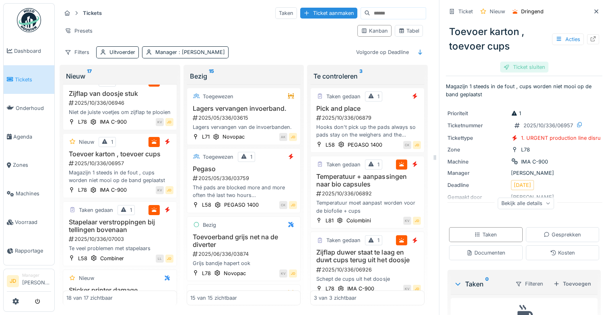
click at [520, 62] on div "Ticket sluiten" at bounding box center [524, 67] width 48 height 11
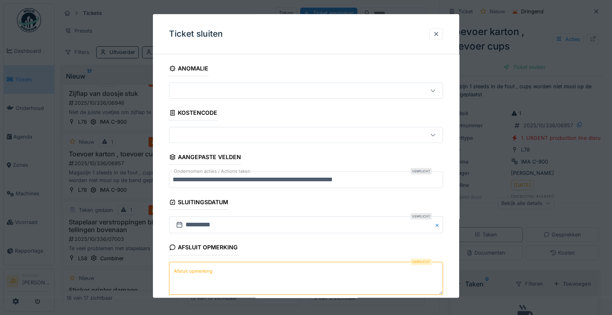
click at [230, 276] on textarea "Afsluit opmerking" at bounding box center [306, 277] width 274 height 33
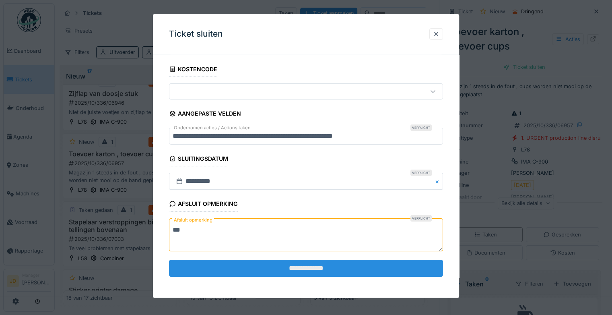
type textarea "***"
click at [237, 272] on input "**********" at bounding box center [306, 267] width 274 height 17
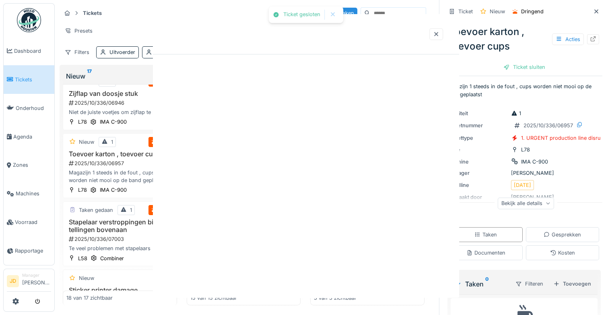
scroll to position [0, 0]
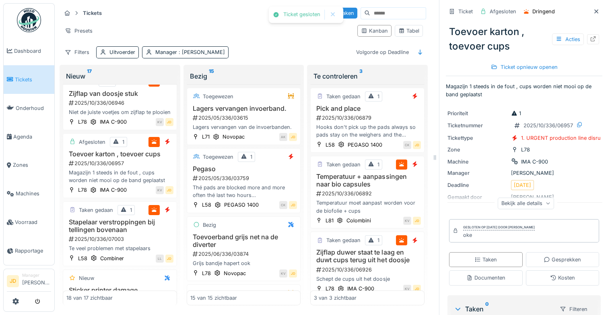
click at [590, 6] on div at bounding box center [596, 11] width 12 height 10
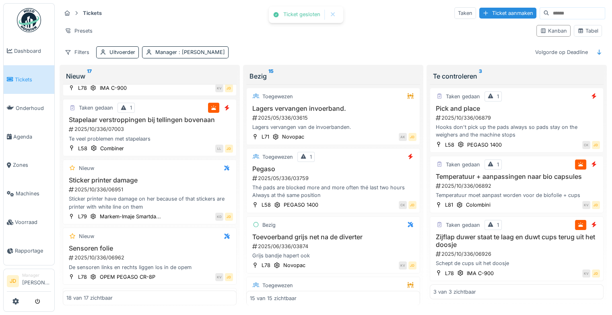
scroll to position [827, 0]
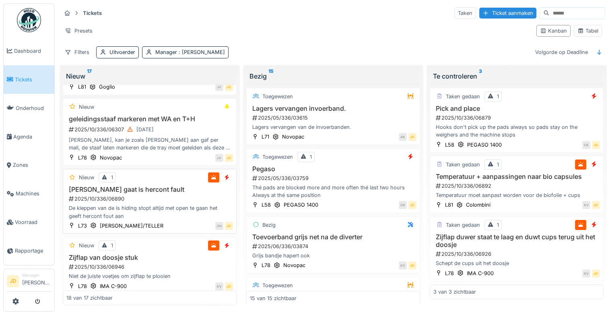
click at [183, 173] on div "Nieuw 1" at bounding box center [149, 177] width 167 height 10
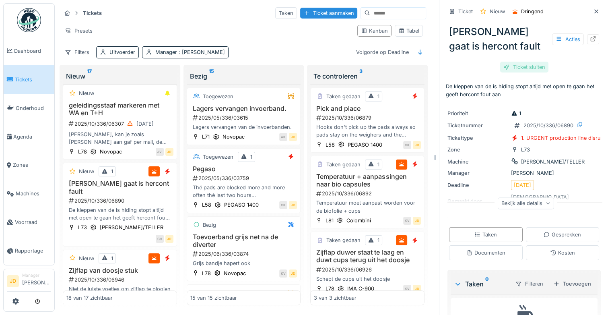
click at [531, 62] on div "Ticket sluiten" at bounding box center [524, 67] width 48 height 11
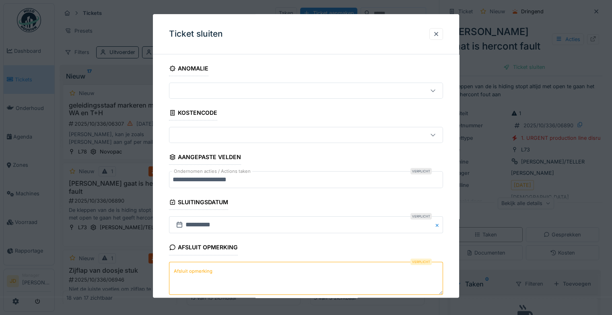
click at [198, 274] on label "Afsluit opmerking" at bounding box center [193, 271] width 42 height 10
click at [198, 274] on textarea "Afsluit opmerking" at bounding box center [306, 277] width 274 height 33
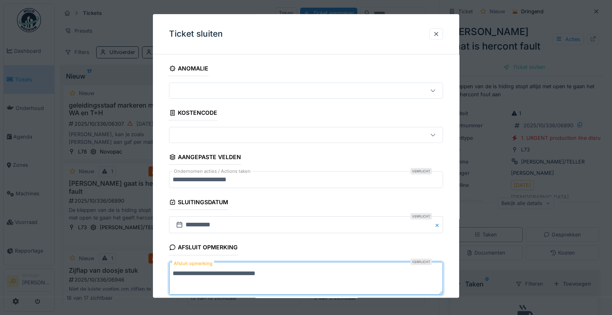
scroll to position [43, 0]
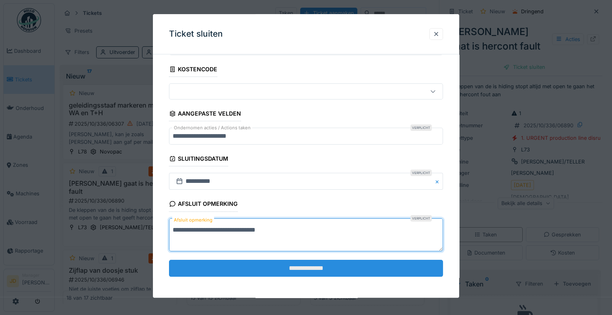
type textarea "**********"
click at [212, 268] on input "**********" at bounding box center [306, 267] width 274 height 17
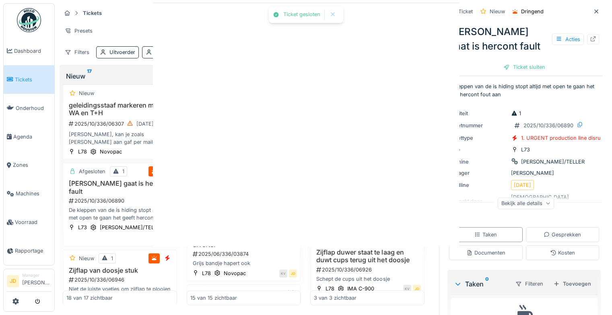
scroll to position [0, 0]
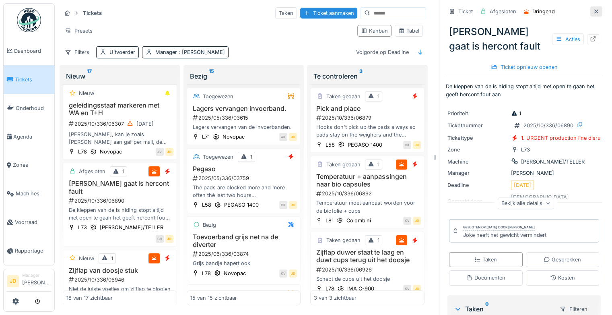
click at [593, 9] on icon at bounding box center [596, 11] width 6 height 5
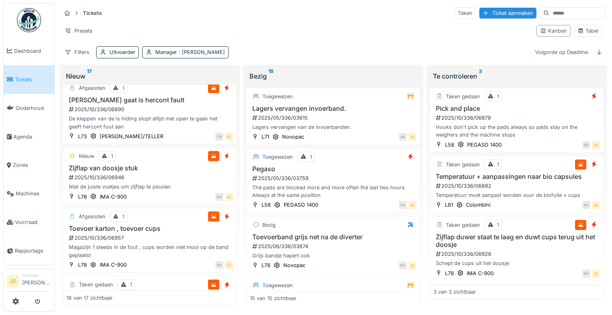
scroll to position [669, 0]
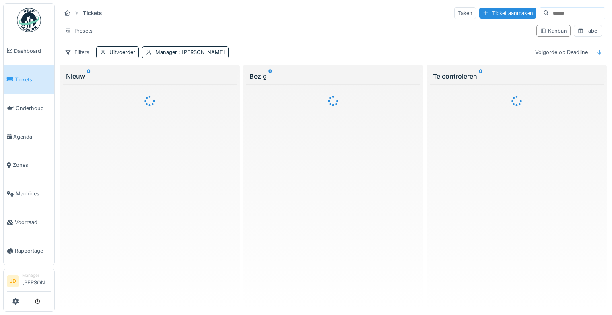
scroll to position [6, 0]
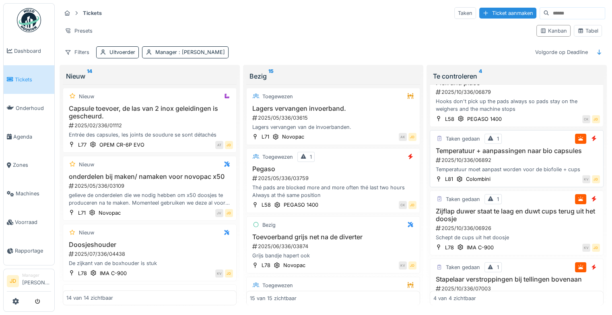
scroll to position [53, 0]
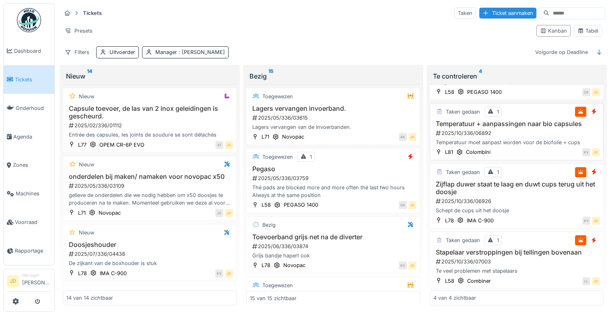
click at [536, 129] on div "2025/10/336/06892" at bounding box center [517, 133] width 165 height 8
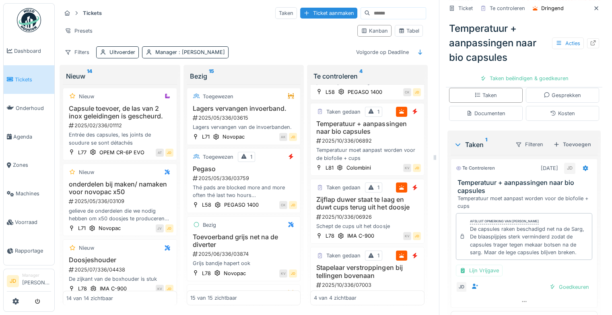
scroll to position [174, 0]
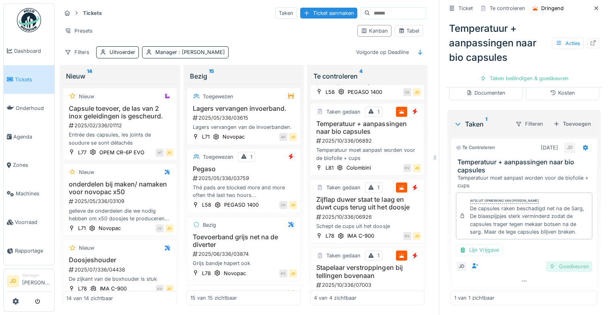
click at [558, 261] on div "Goedkeuren" at bounding box center [569, 266] width 46 height 11
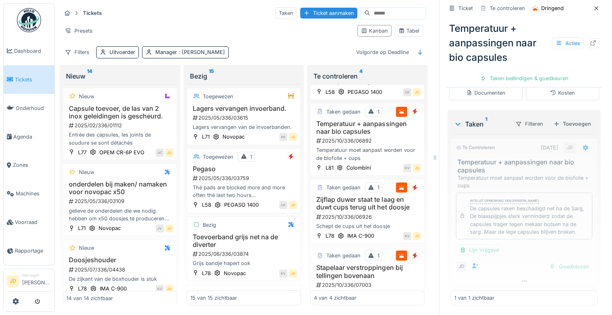
scroll to position [127, 0]
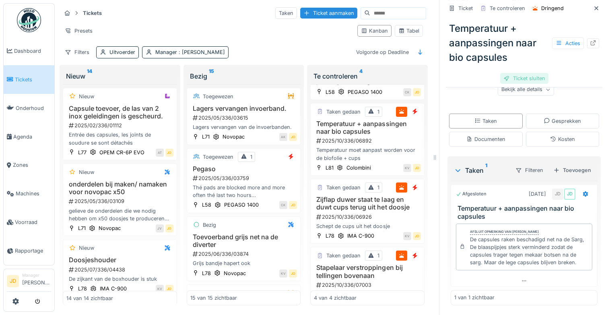
click at [514, 76] on div "Ticket sluiten" at bounding box center [524, 78] width 48 height 11
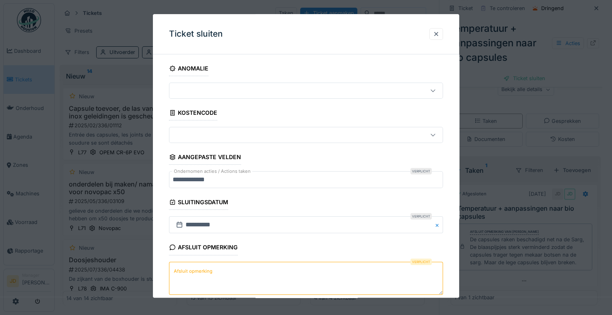
click at [293, 281] on textarea "Afsluit opmerking" at bounding box center [306, 277] width 274 height 33
paste textarea "**********"
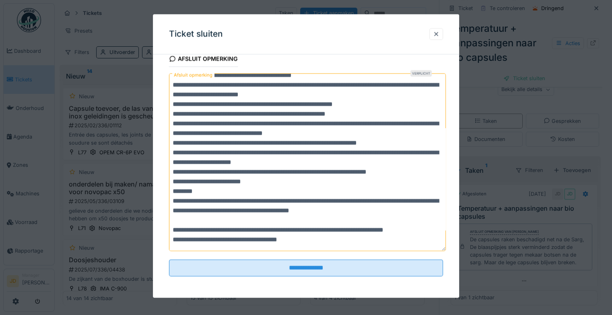
scroll to position [188, 0]
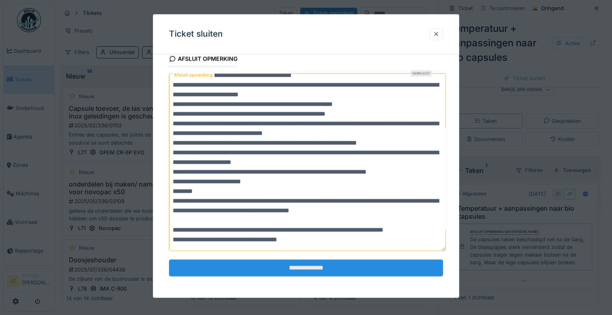
type textarea "**********"
click at [323, 260] on input "**********" at bounding box center [306, 267] width 274 height 17
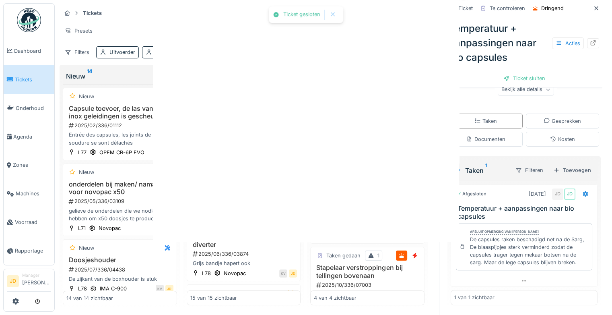
scroll to position [0, 0]
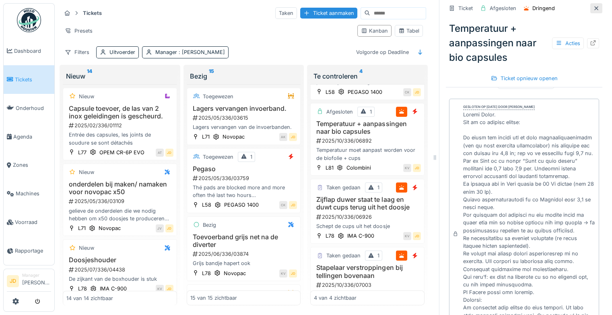
click at [593, 6] on icon at bounding box center [596, 8] width 6 height 5
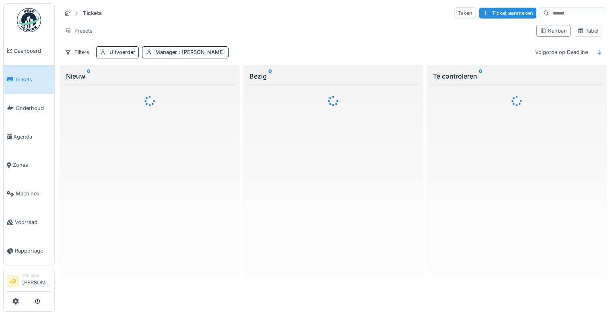
scroll to position [6, 0]
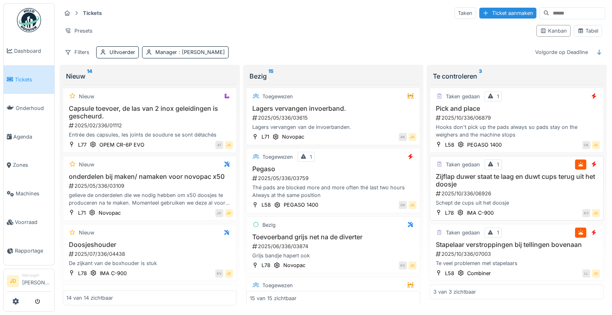
click at [529, 189] on div "2025/10/336/06926" at bounding box center [517, 193] width 165 height 8
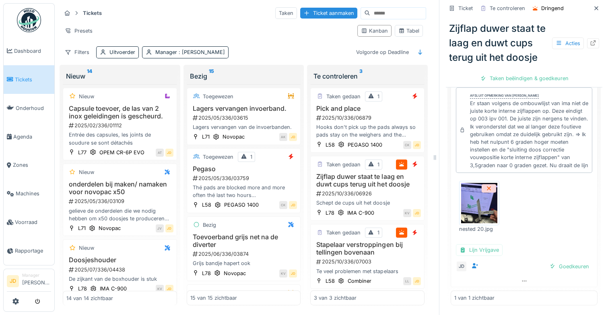
scroll to position [285, 0]
click at [593, 6] on icon at bounding box center [596, 8] width 6 height 5
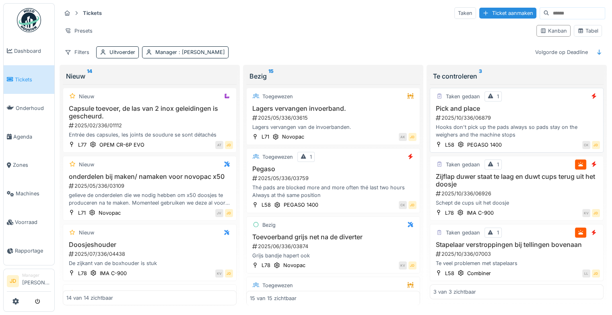
click at [540, 110] on h3 "Pick and place" at bounding box center [516, 109] width 167 height 8
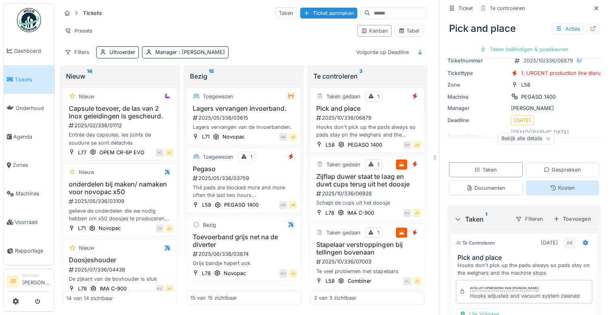
scroll to position [114, 0]
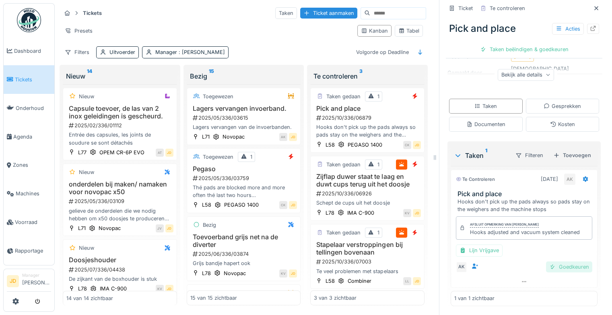
click at [553, 263] on div "Goedkeuren" at bounding box center [569, 266] width 46 height 11
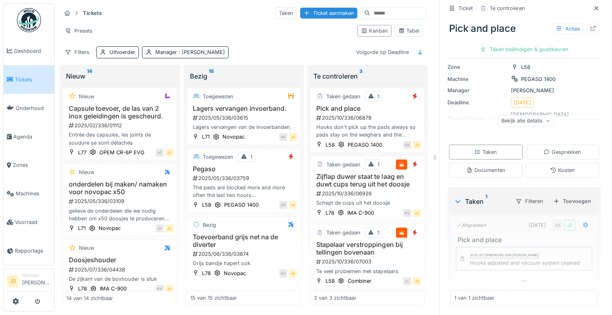
scroll to position [68, 0]
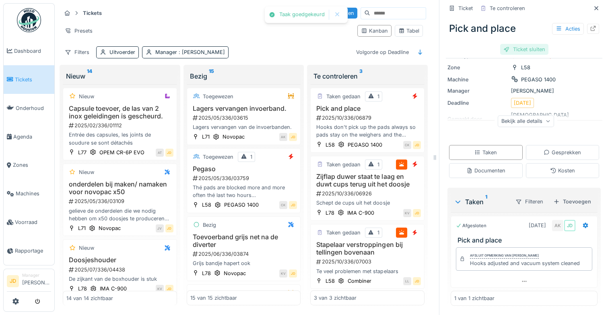
click at [529, 47] on div "Ticket sluiten" at bounding box center [524, 49] width 48 height 11
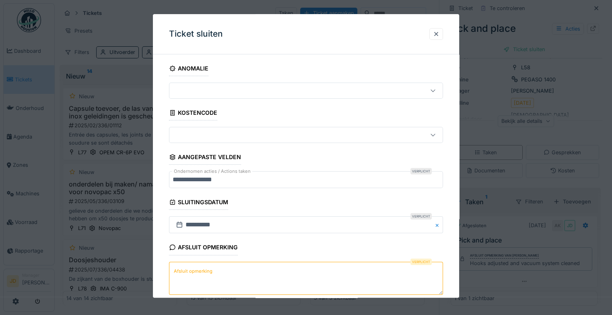
click at [209, 288] on textarea "Afsluit opmerking" at bounding box center [306, 277] width 274 height 33
type textarea "*"
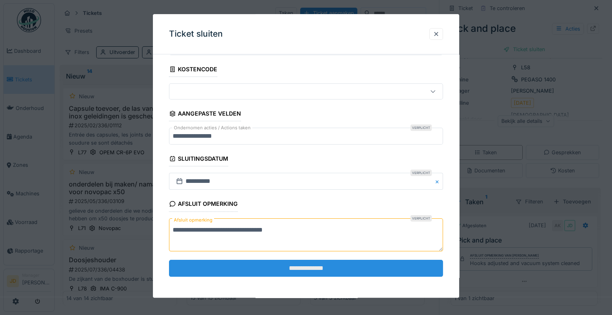
type textarea "**********"
click at [220, 272] on input "**********" at bounding box center [306, 267] width 274 height 17
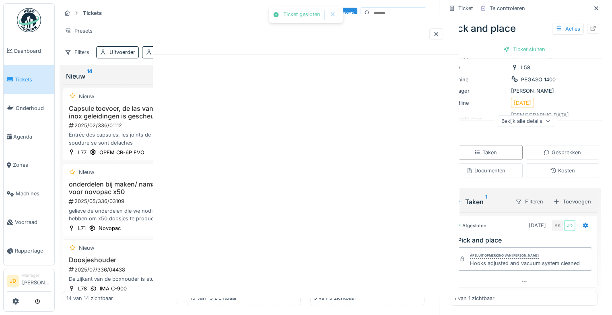
scroll to position [0, 0]
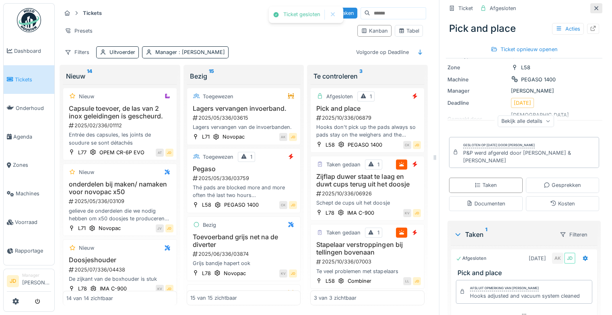
click at [593, 6] on icon at bounding box center [596, 8] width 6 height 5
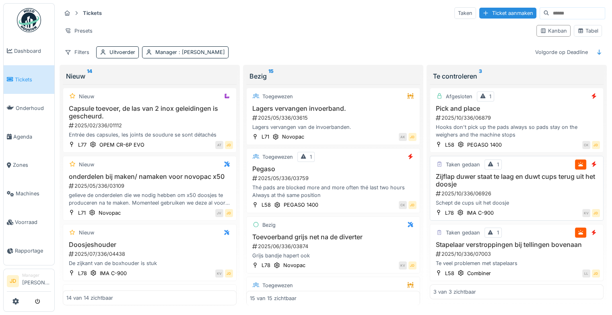
scroll to position [6, 0]
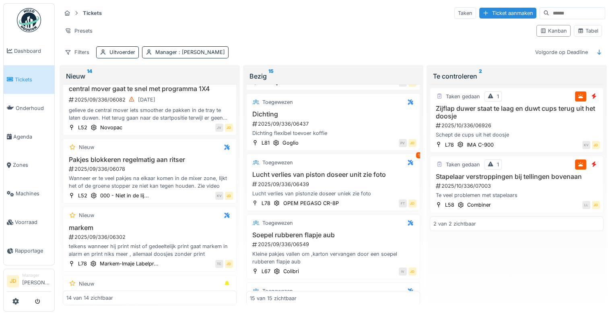
scroll to position [443, 0]
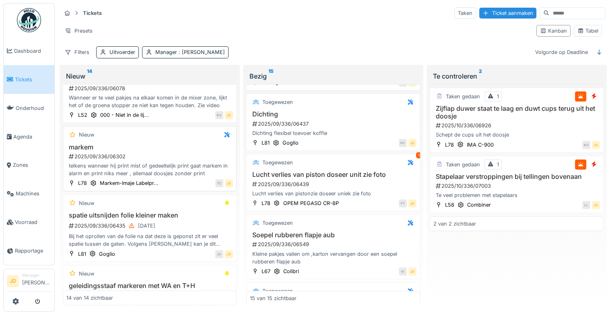
click at [183, 148] on h3 "markem" at bounding box center [149, 147] width 167 height 8
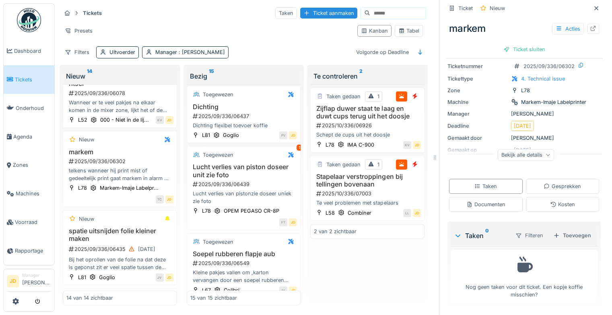
scroll to position [42, 0]
click at [552, 230] on div "Toevoegen" at bounding box center [572, 235] width 44 height 11
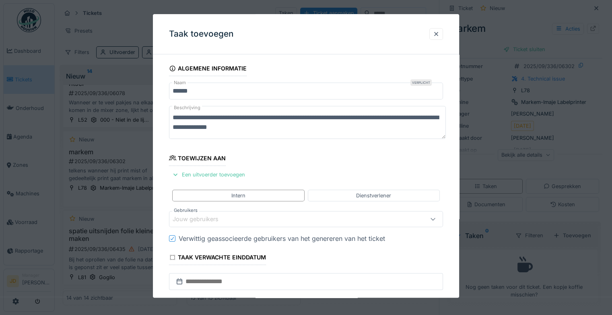
click at [270, 213] on div "Jouw gebruikers" at bounding box center [306, 219] width 274 height 16
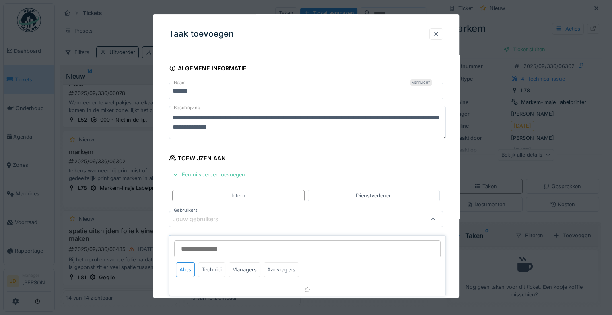
scroll to position [63, 0]
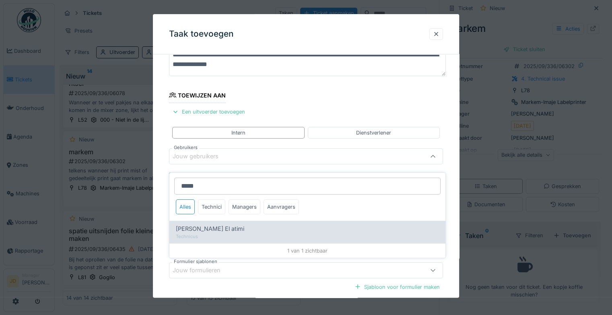
type input "*****"
click at [247, 224] on div "[PERSON_NAME] El atimi" at bounding box center [307, 228] width 263 height 9
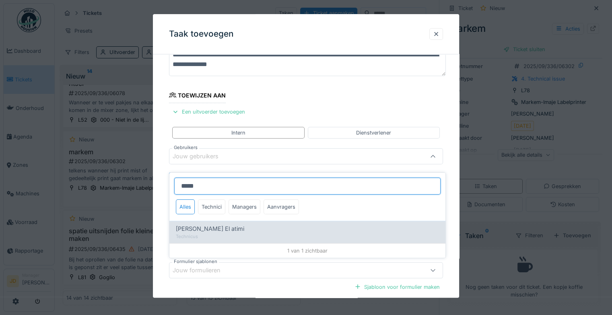
type input "****"
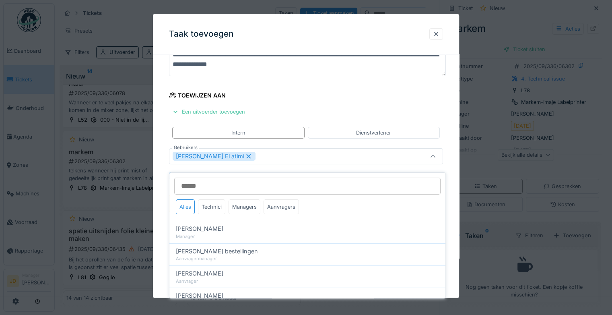
click at [436, 154] on icon at bounding box center [433, 156] width 6 height 5
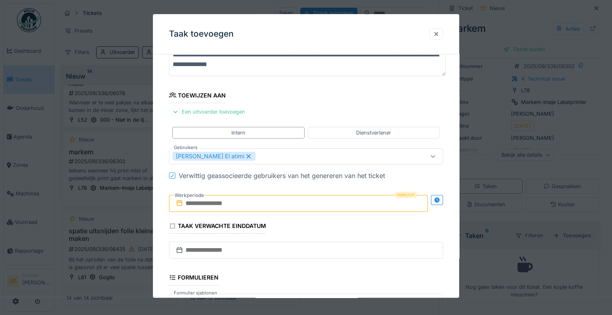
click at [261, 207] on input "text" at bounding box center [298, 203] width 259 height 17
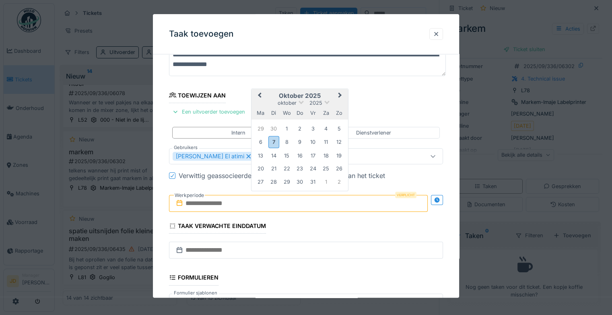
click at [318, 95] on h2 "oktober 2025" at bounding box center [299, 95] width 97 height 7
click at [277, 140] on div "7" at bounding box center [273, 142] width 11 height 12
click at [278, 141] on div "7" at bounding box center [273, 142] width 11 height 12
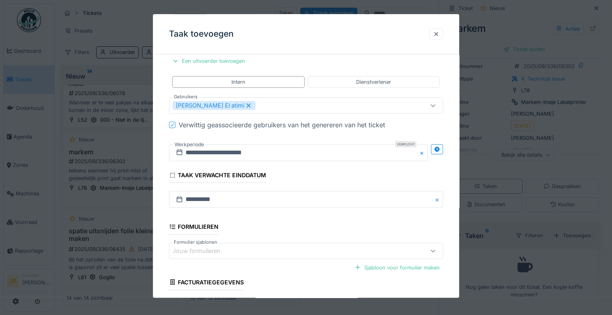
scroll to position [174, 0]
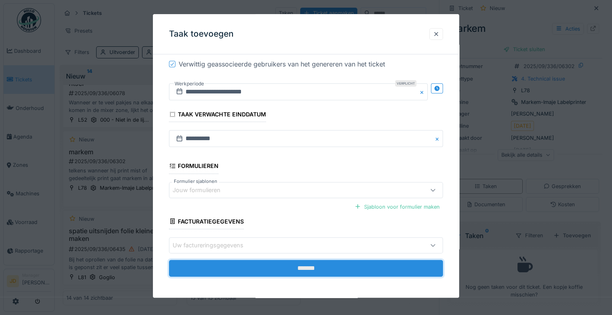
click at [300, 266] on input "*******" at bounding box center [306, 267] width 274 height 17
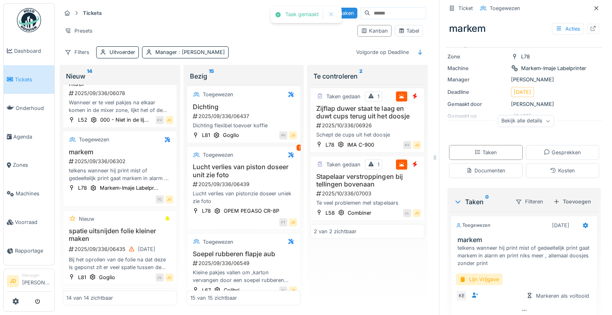
scroll to position [71, 0]
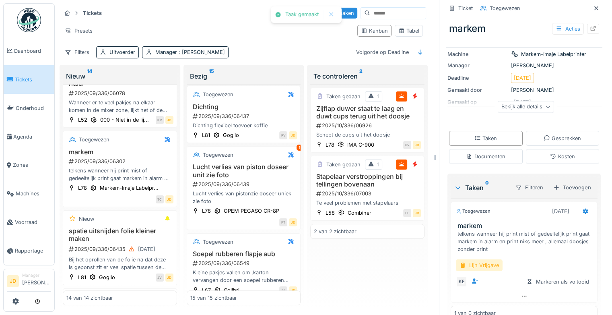
click at [484, 266] on div "Lijn Vrijgave" at bounding box center [479, 265] width 47 height 12
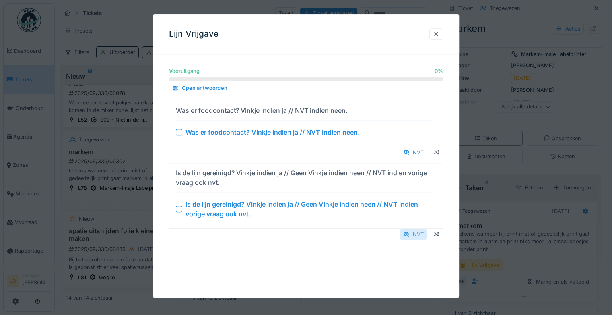
click at [415, 230] on div "NVT" at bounding box center [413, 234] width 27 height 11
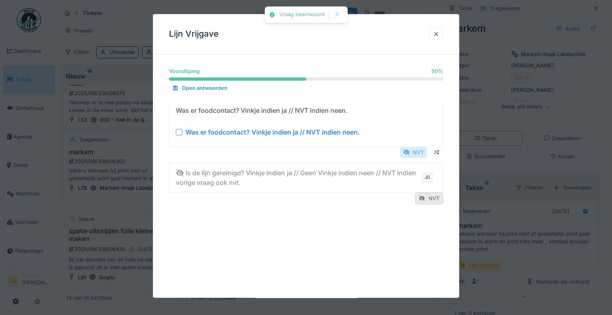
click at [410, 153] on div at bounding box center [406, 152] width 6 height 8
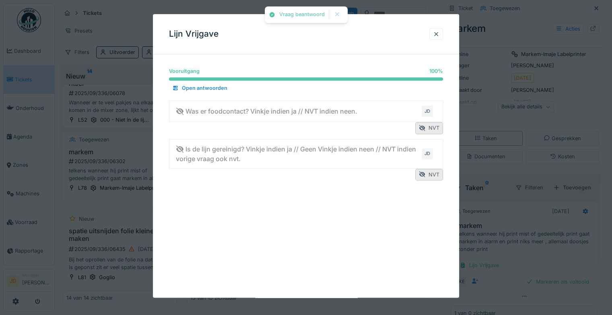
click at [528, 256] on div at bounding box center [306, 157] width 612 height 315
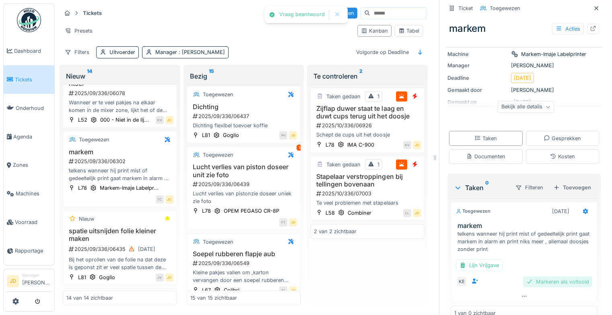
click at [533, 287] on div "Markeren als voltooid" at bounding box center [557, 281] width 69 height 11
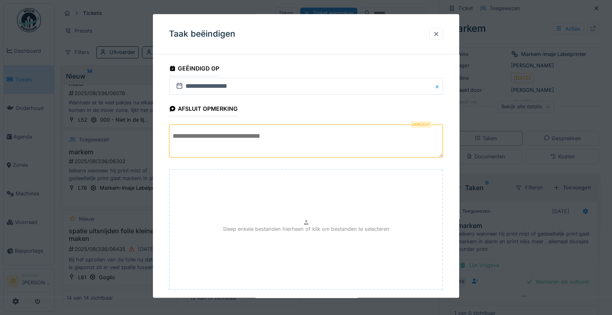
click at [384, 146] on textarea at bounding box center [306, 140] width 274 height 33
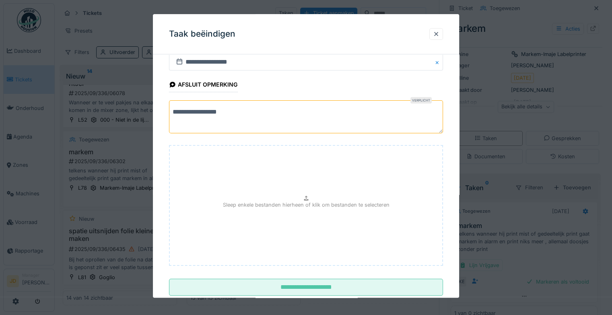
scroll to position [44, 0]
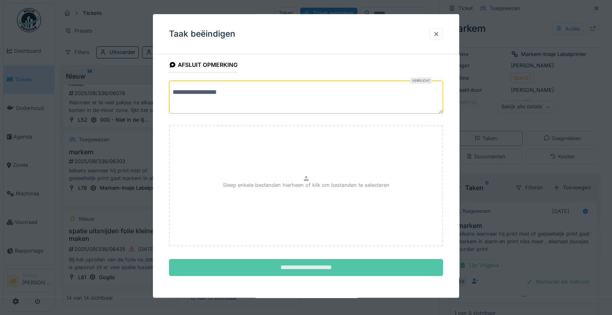
type textarea "**********"
click at [319, 266] on input "**********" at bounding box center [306, 267] width 274 height 17
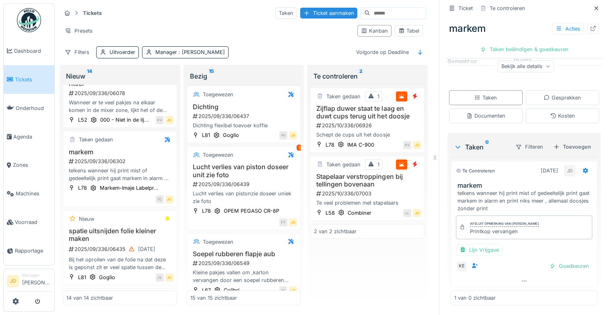
scroll to position [129, 0]
click at [568, 260] on div "Goedkeuren" at bounding box center [569, 265] width 46 height 11
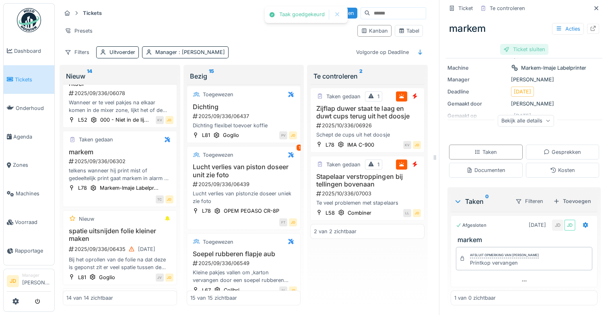
click at [517, 46] on div "Ticket sluiten" at bounding box center [524, 49] width 48 height 11
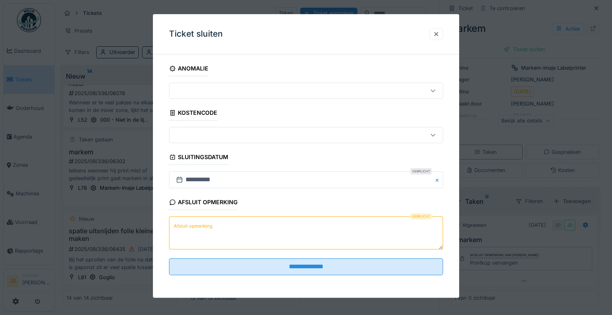
click at [303, 239] on textarea "Afsluit opmerking" at bounding box center [306, 232] width 274 height 33
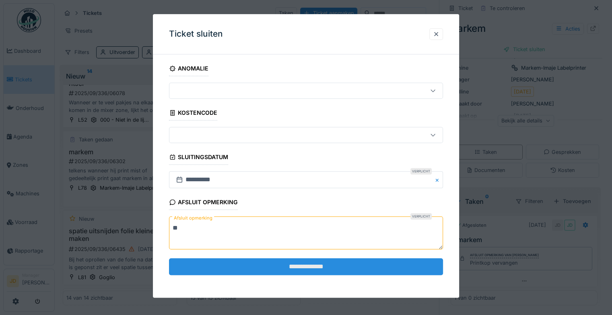
type textarea "**"
click at [300, 264] on input "**********" at bounding box center [306, 266] width 274 height 17
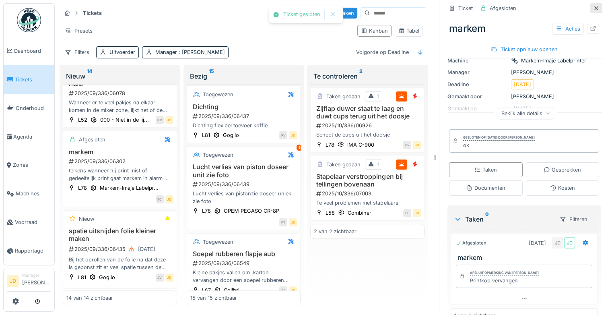
click at [593, 6] on icon at bounding box center [596, 8] width 6 height 5
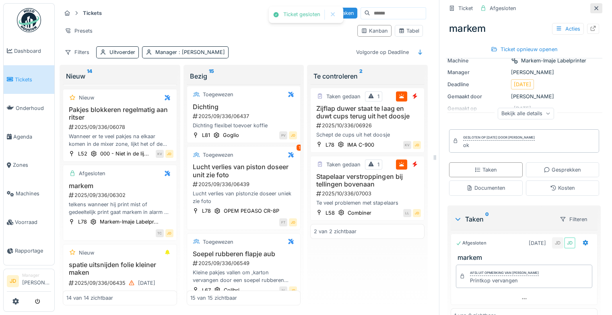
scroll to position [523, 0]
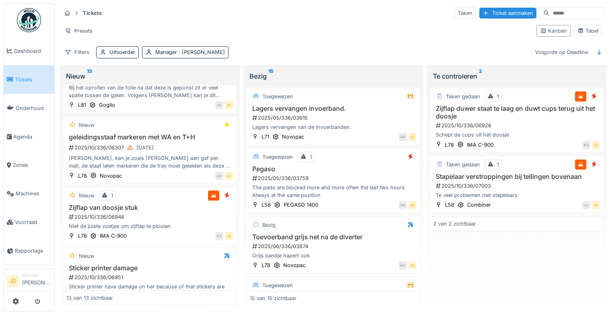
scroll to position [603, 0]
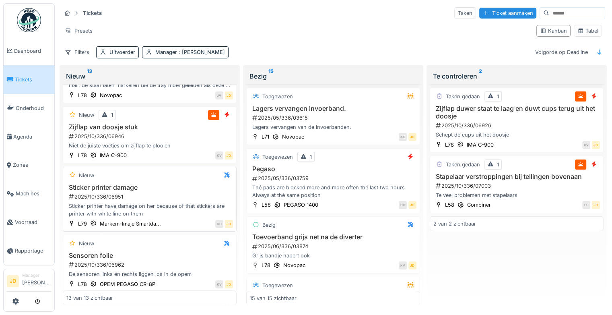
click at [181, 193] on div "2025/10/336/06951" at bounding box center [150, 197] width 165 height 8
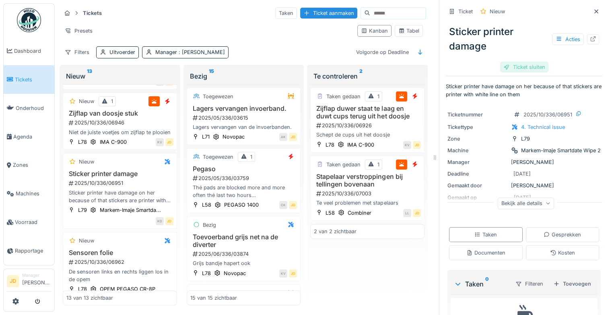
click at [513, 64] on div "Ticket sluiten" at bounding box center [524, 67] width 48 height 11
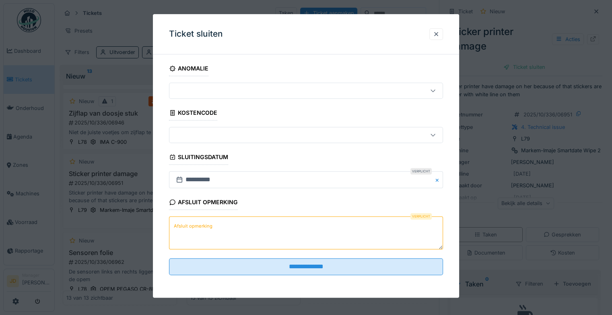
click at [246, 225] on textarea "Afsluit opmerking" at bounding box center [306, 232] width 274 height 33
type textarea "**********"
click at [378, 279] on fieldset "**********" at bounding box center [306, 171] width 274 height 220
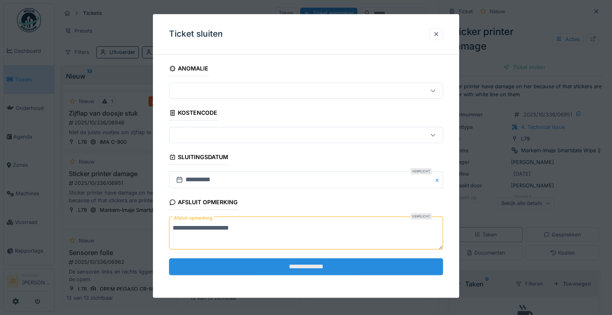
click at [375, 265] on input "**********" at bounding box center [306, 266] width 274 height 17
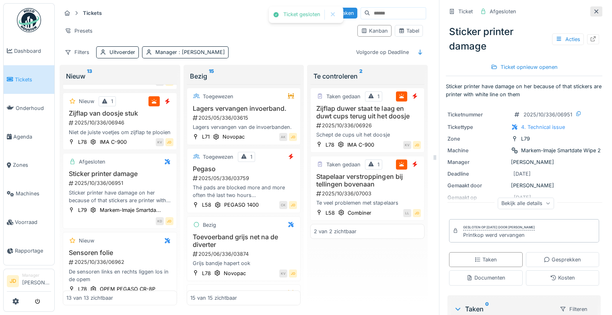
click at [593, 8] on div at bounding box center [596, 12] width 6 height 8
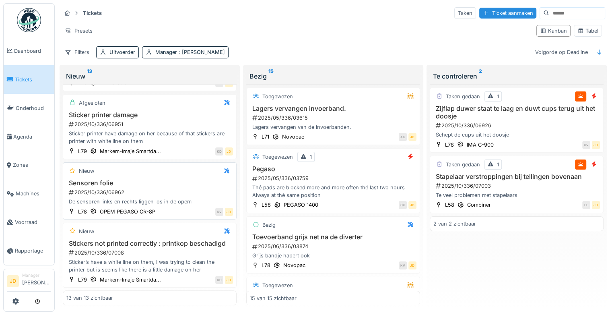
scroll to position [688, 0]
click at [152, 239] on h3 "Stickers not printed correctly : printkop beschadigd" at bounding box center [149, 243] width 167 height 8
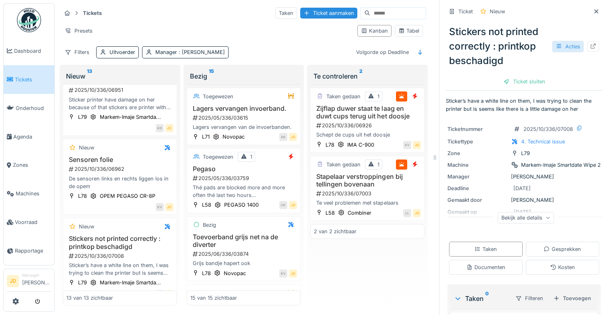
click at [552, 41] on div "Acties" at bounding box center [568, 47] width 32 height 12
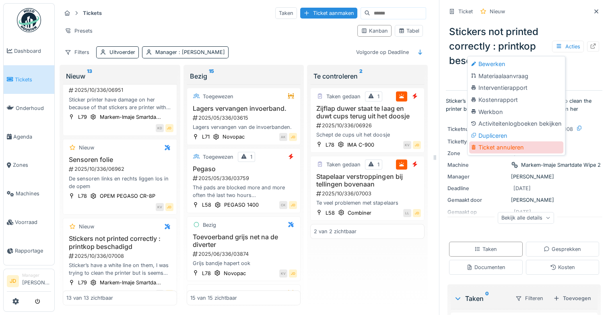
click at [521, 141] on div "Ticket annuleren" at bounding box center [516, 147] width 94 height 12
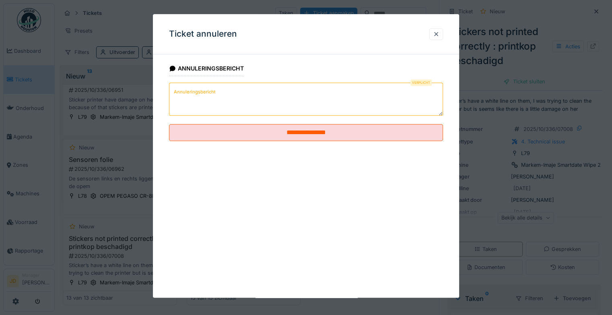
click at [312, 83] on textarea "Annuleringsbericht" at bounding box center [306, 98] width 274 height 33
type textarea "**********"
drag, startPoint x: 312, startPoint y: 83, endPoint x: 312, endPoint y: 101, distance: 18.1
click at [294, 103] on textarea "Annuleringsbericht" at bounding box center [306, 98] width 274 height 33
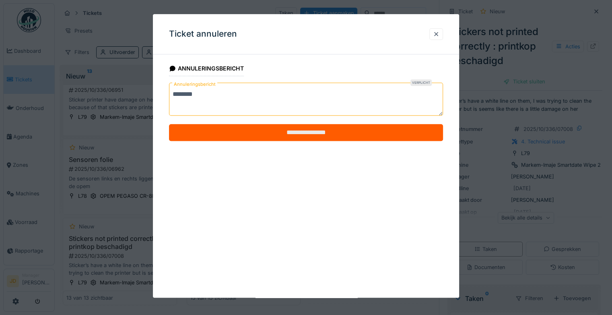
type textarea "********"
click at [294, 136] on input "**********" at bounding box center [306, 132] width 274 height 17
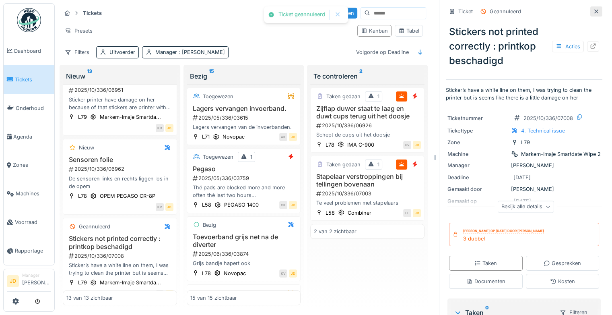
click at [593, 9] on icon at bounding box center [596, 11] width 6 height 5
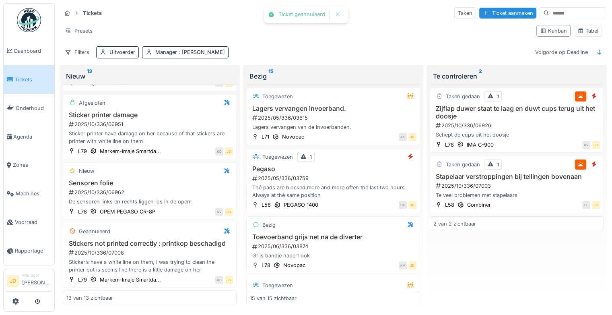
scroll to position [688, 0]
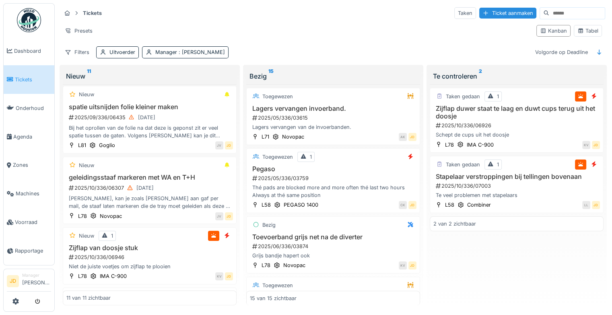
scroll to position [545, 0]
